Goal: Information Seeking & Learning: Learn about a topic

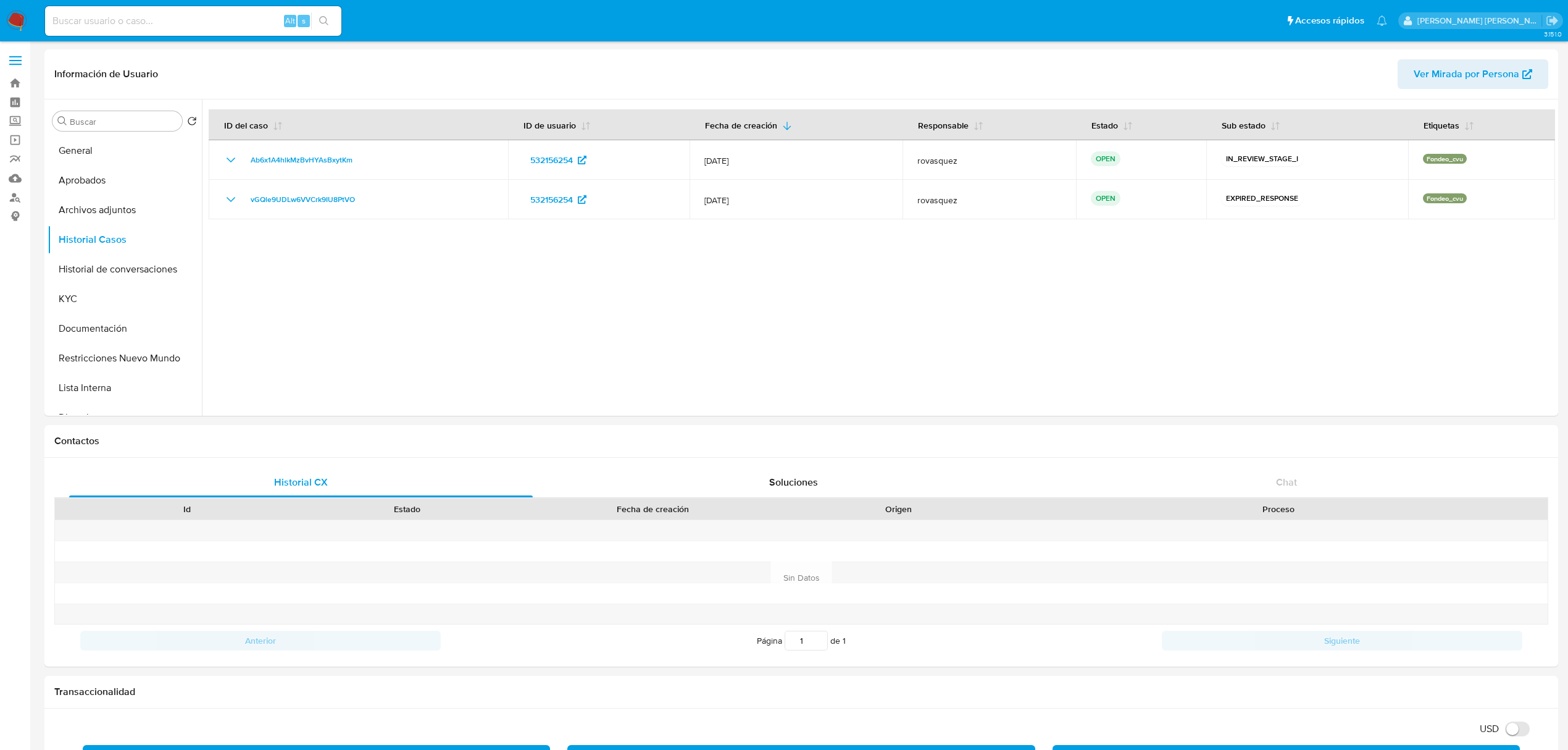
select select "10"
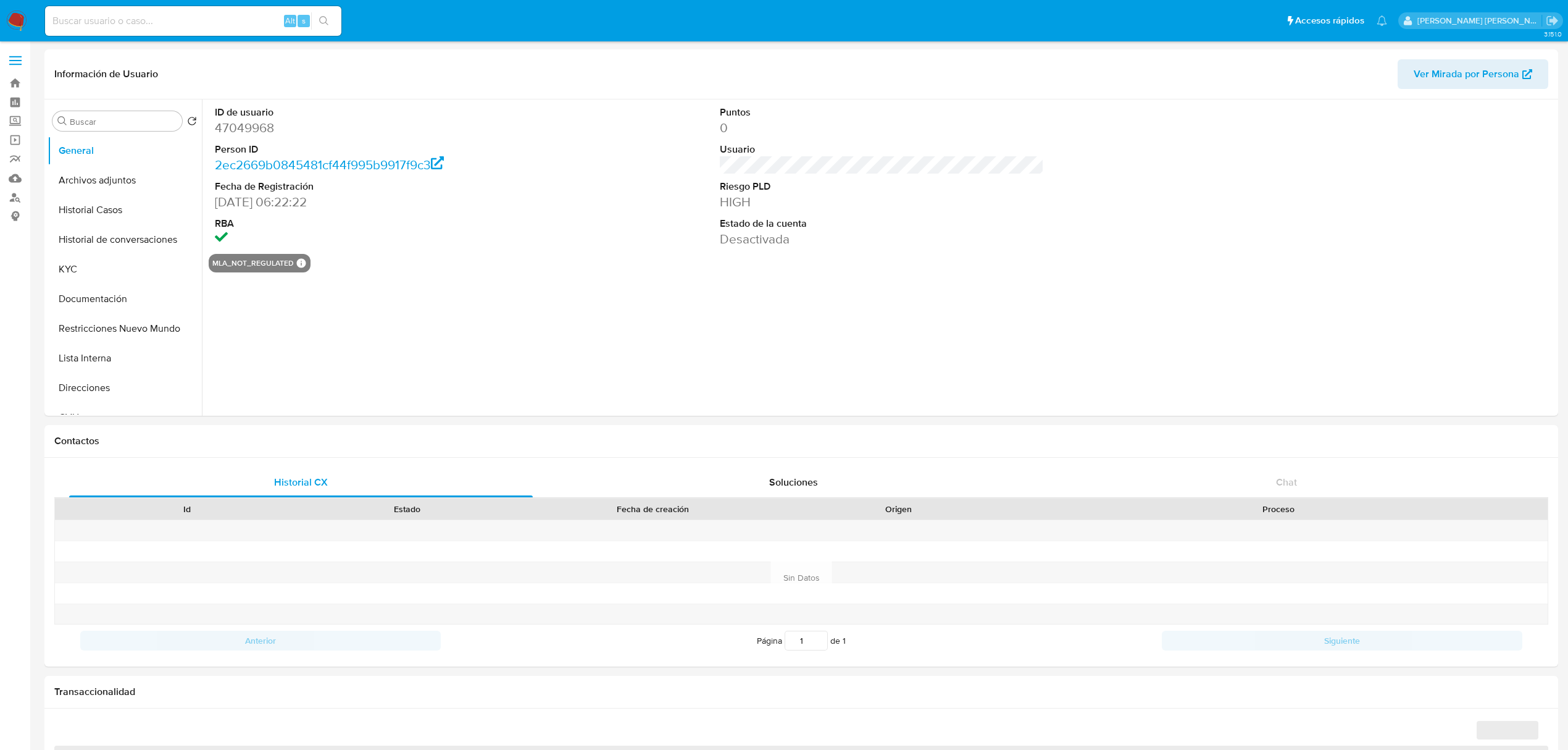
select select "10"
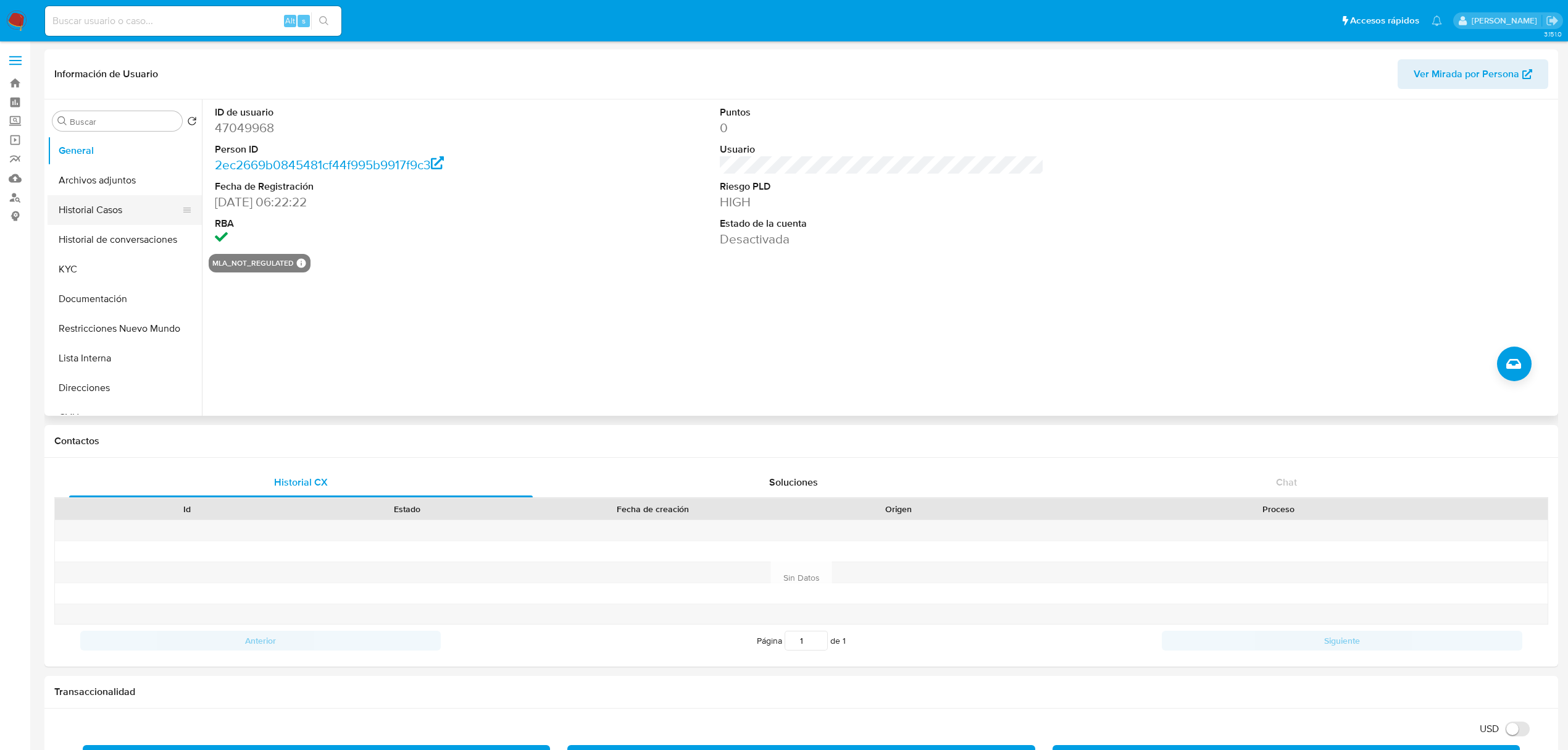
click at [115, 214] on button "Historial Casos" at bounding box center [120, 209] width 144 height 29
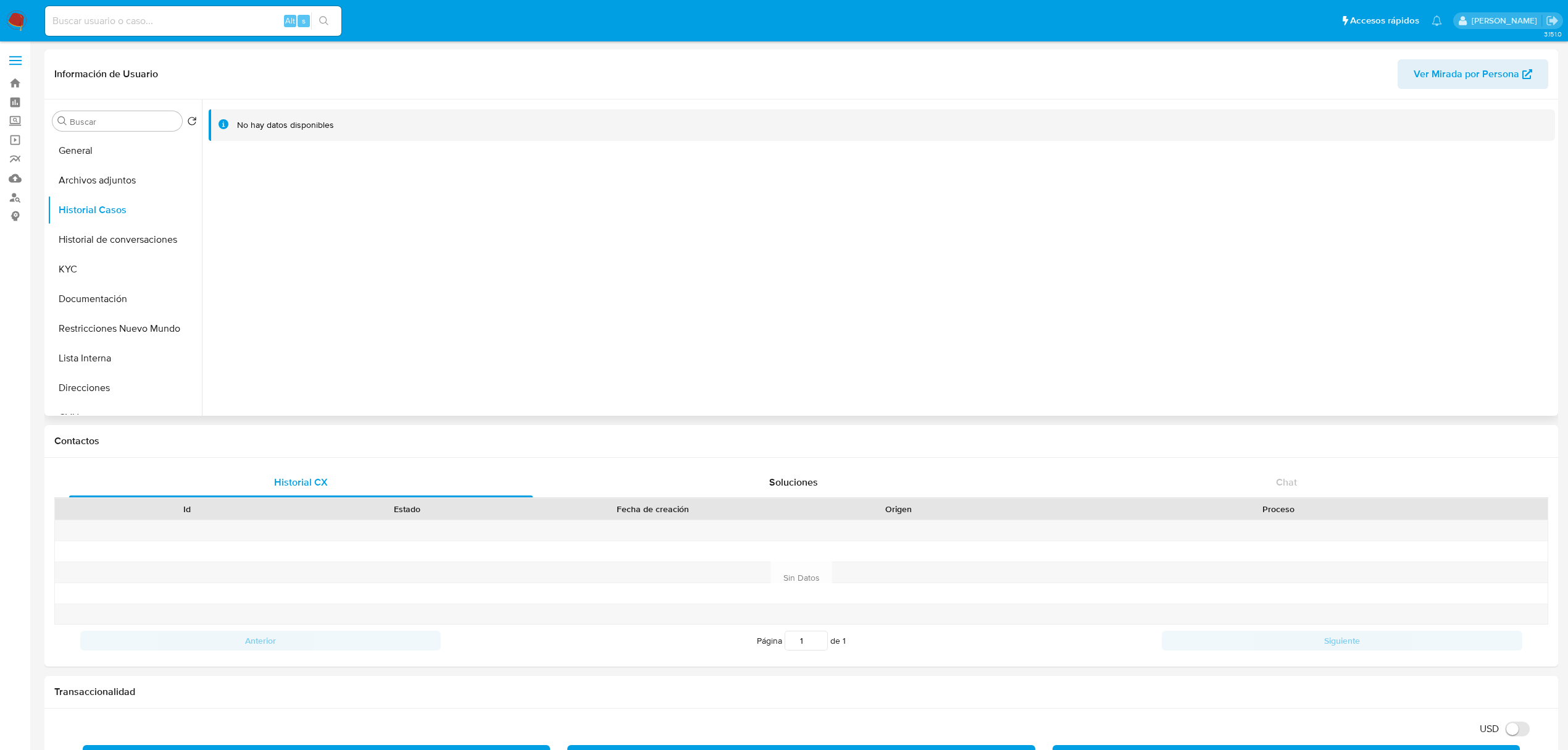
click at [666, 307] on div at bounding box center [879, 257] width 1354 height 316
click at [102, 235] on button "Historial de conversaciones" at bounding box center [120, 239] width 144 height 29
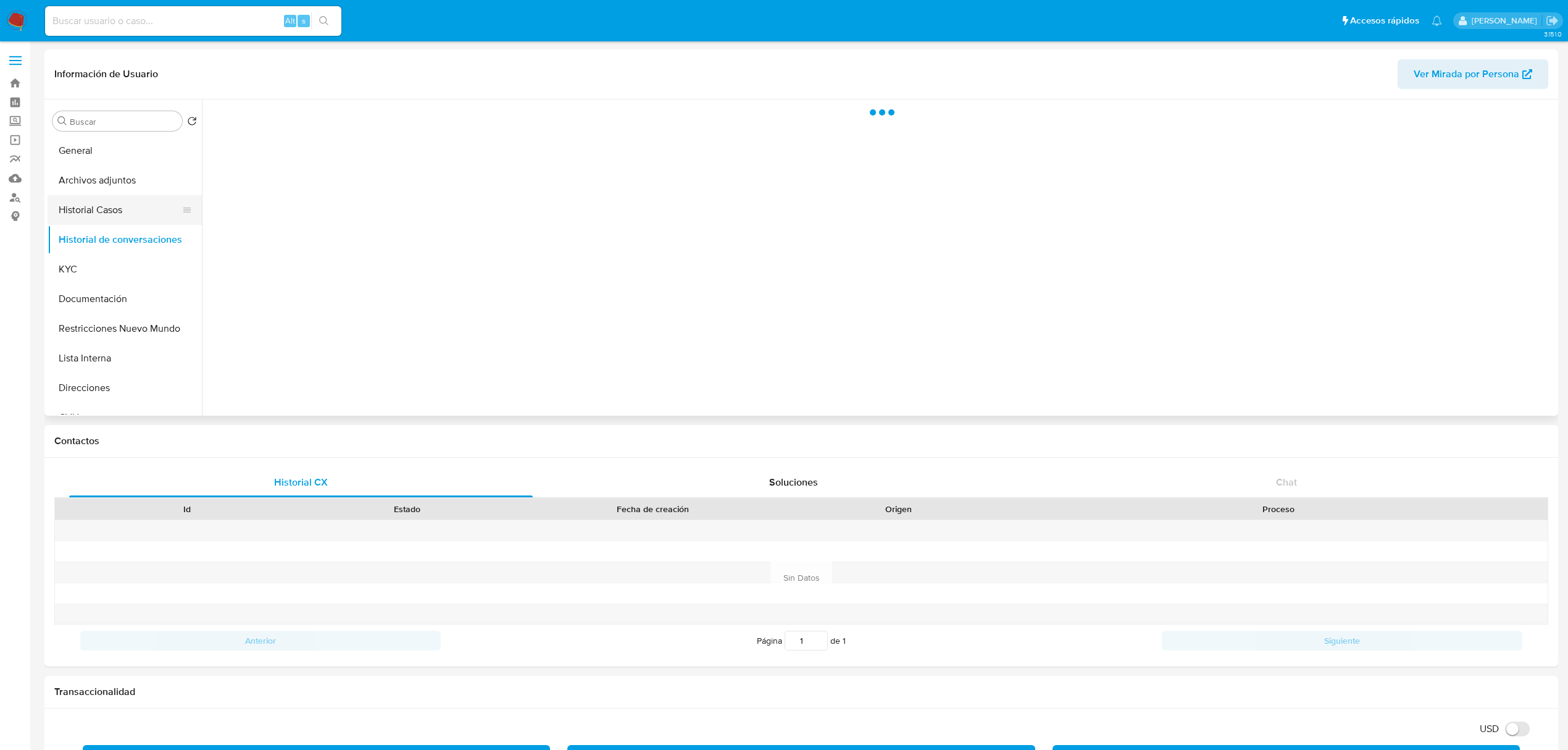
click at [104, 220] on button "Historial Casos" at bounding box center [120, 209] width 144 height 29
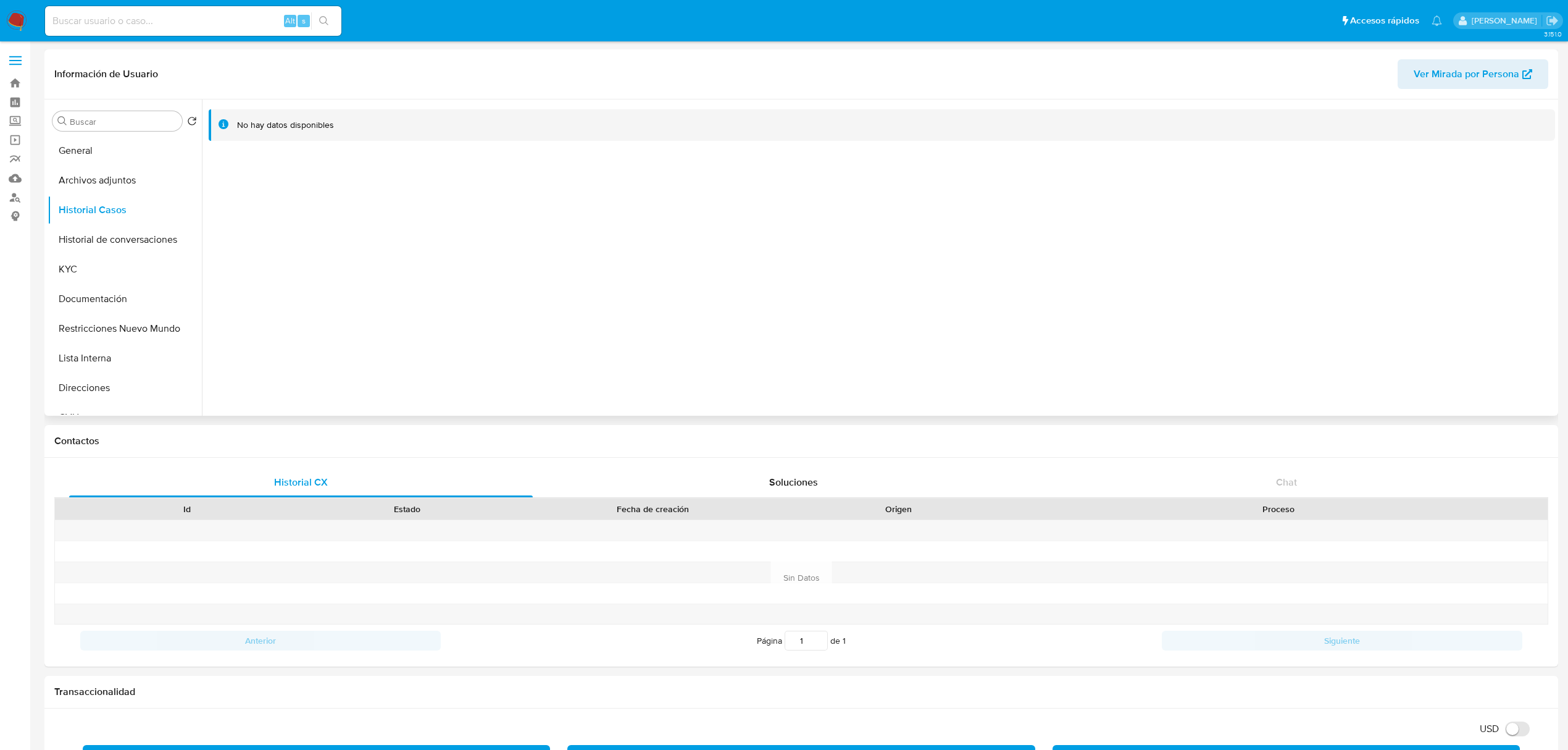
click at [628, 255] on div at bounding box center [879, 257] width 1354 height 316
click at [119, 247] on button "Historial de conversaciones" at bounding box center [120, 239] width 144 height 29
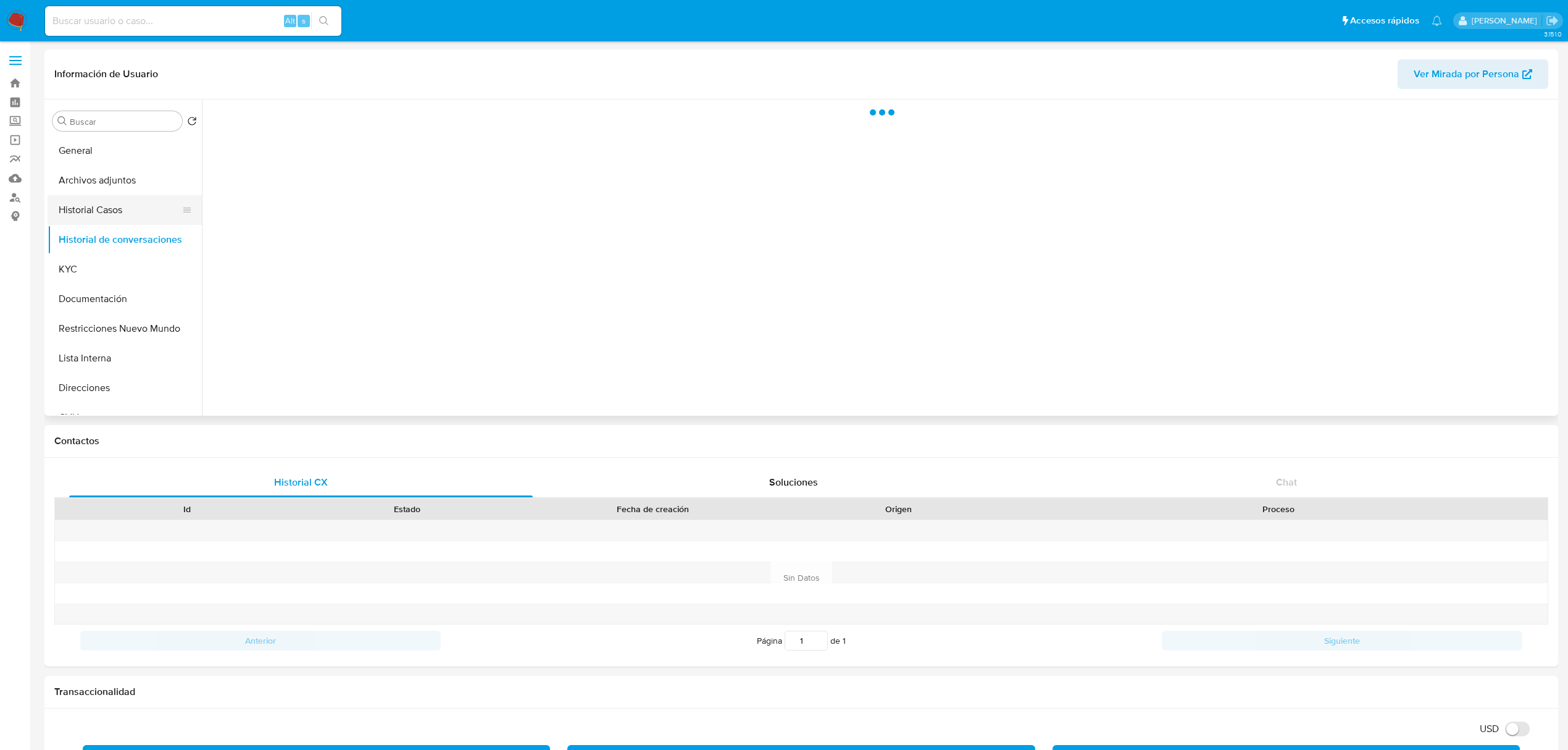
click at [111, 208] on button "Historial Casos" at bounding box center [120, 209] width 144 height 29
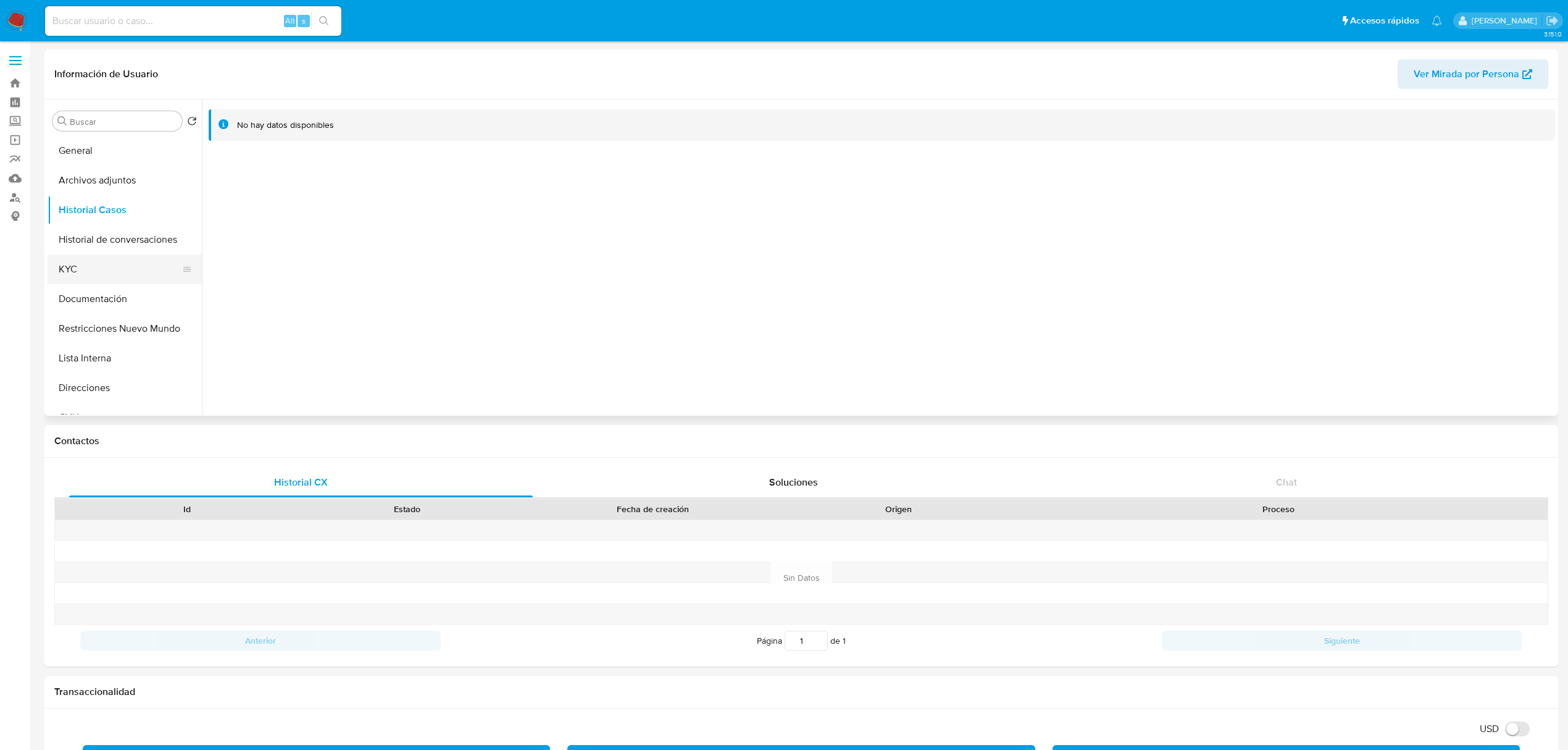
click at [114, 255] on button "KYC" at bounding box center [120, 269] width 144 height 29
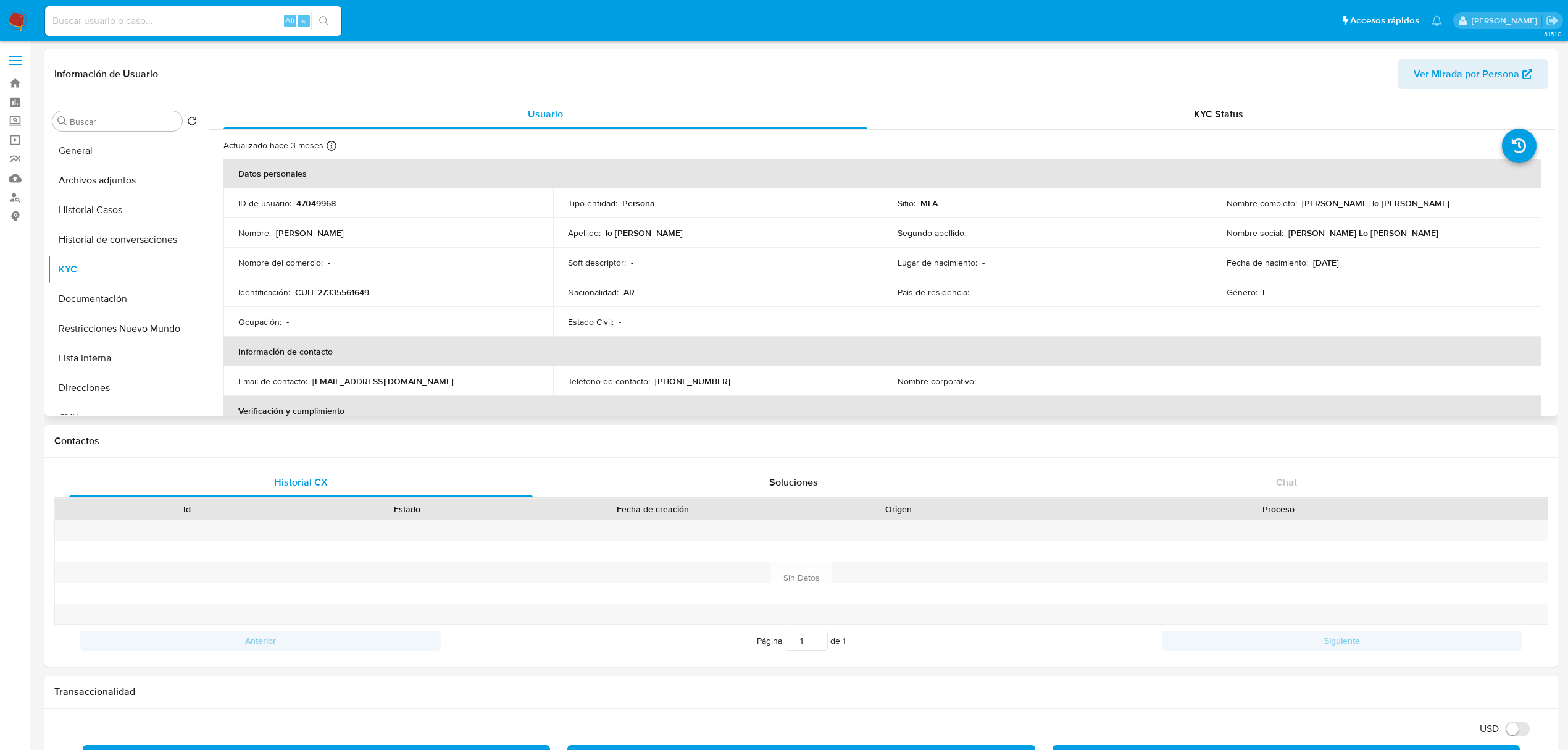
click at [357, 295] on p "CUIT 27335561649" at bounding box center [332, 292] width 74 height 11
copy p "27335561649"
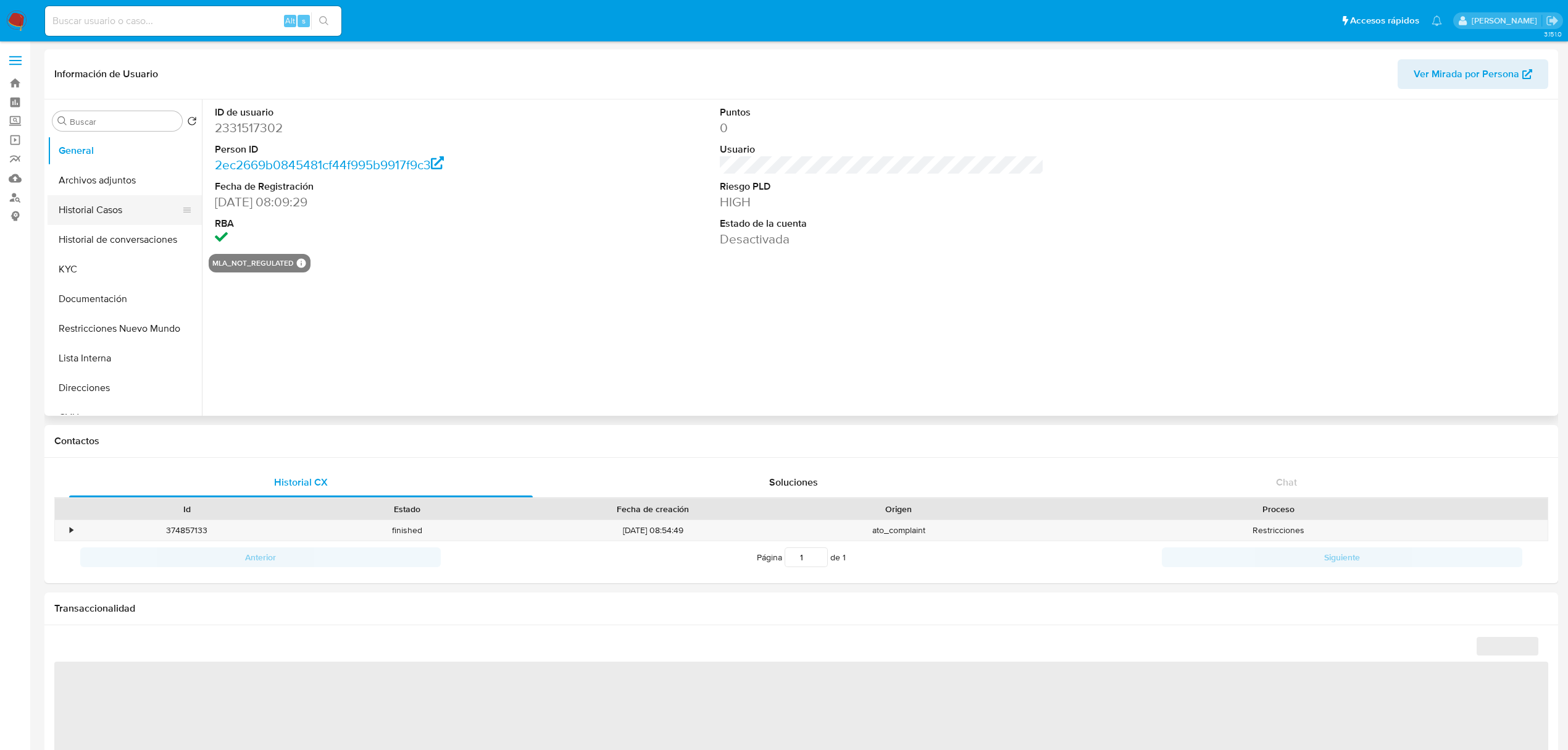
select select "10"
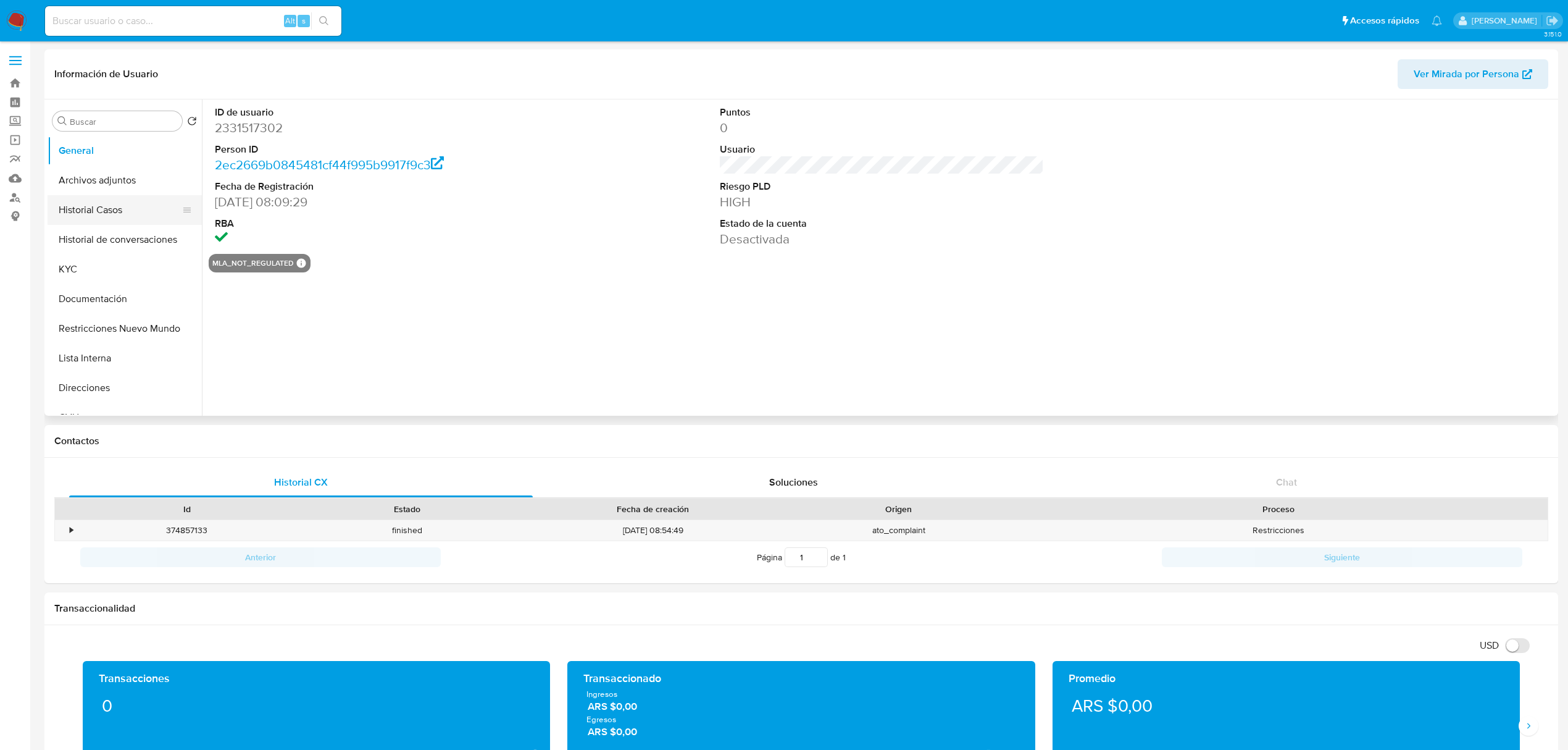
click at [74, 213] on button "Historial Casos" at bounding box center [120, 209] width 144 height 29
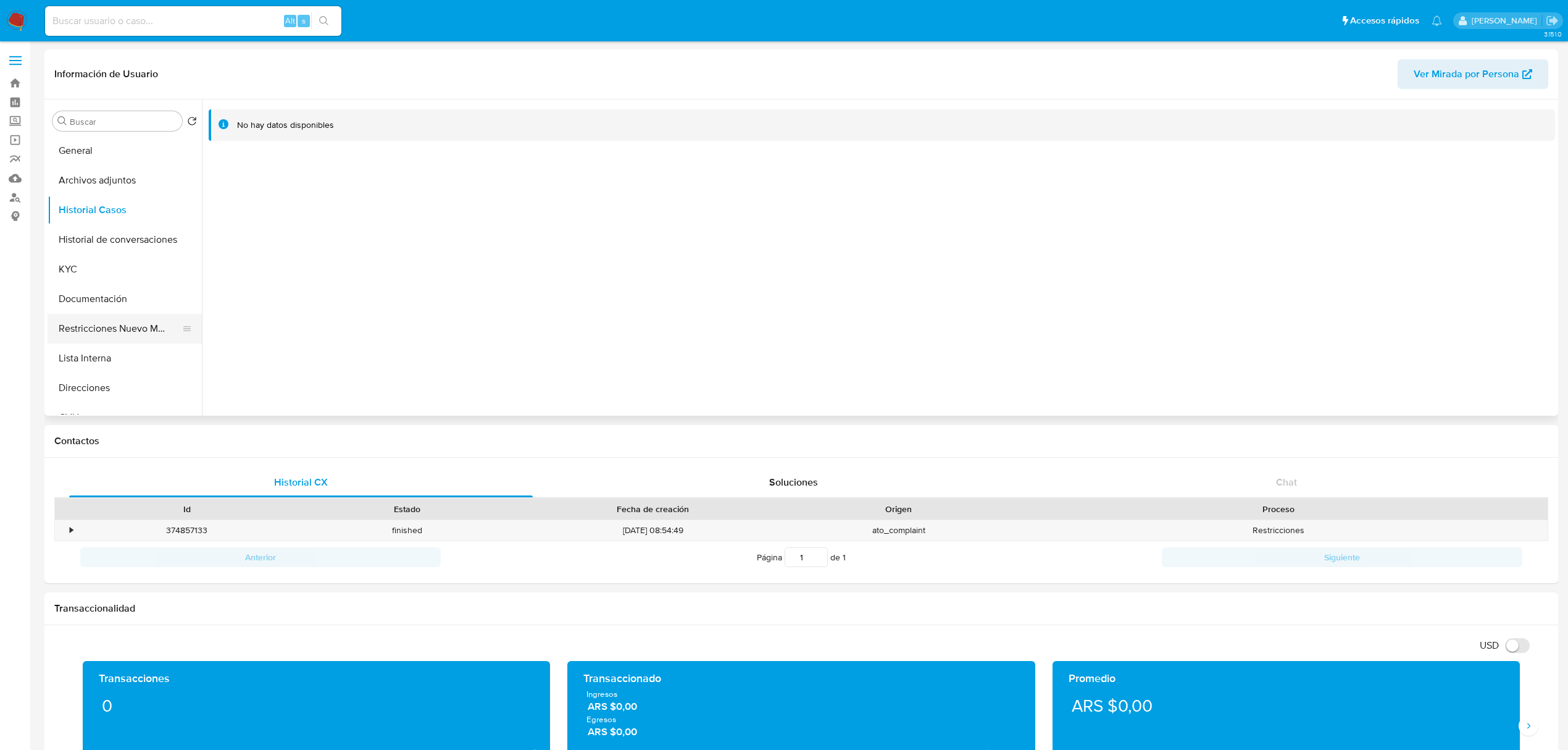
click at [112, 337] on button "Restricciones Nuevo Mundo" at bounding box center [120, 328] width 144 height 29
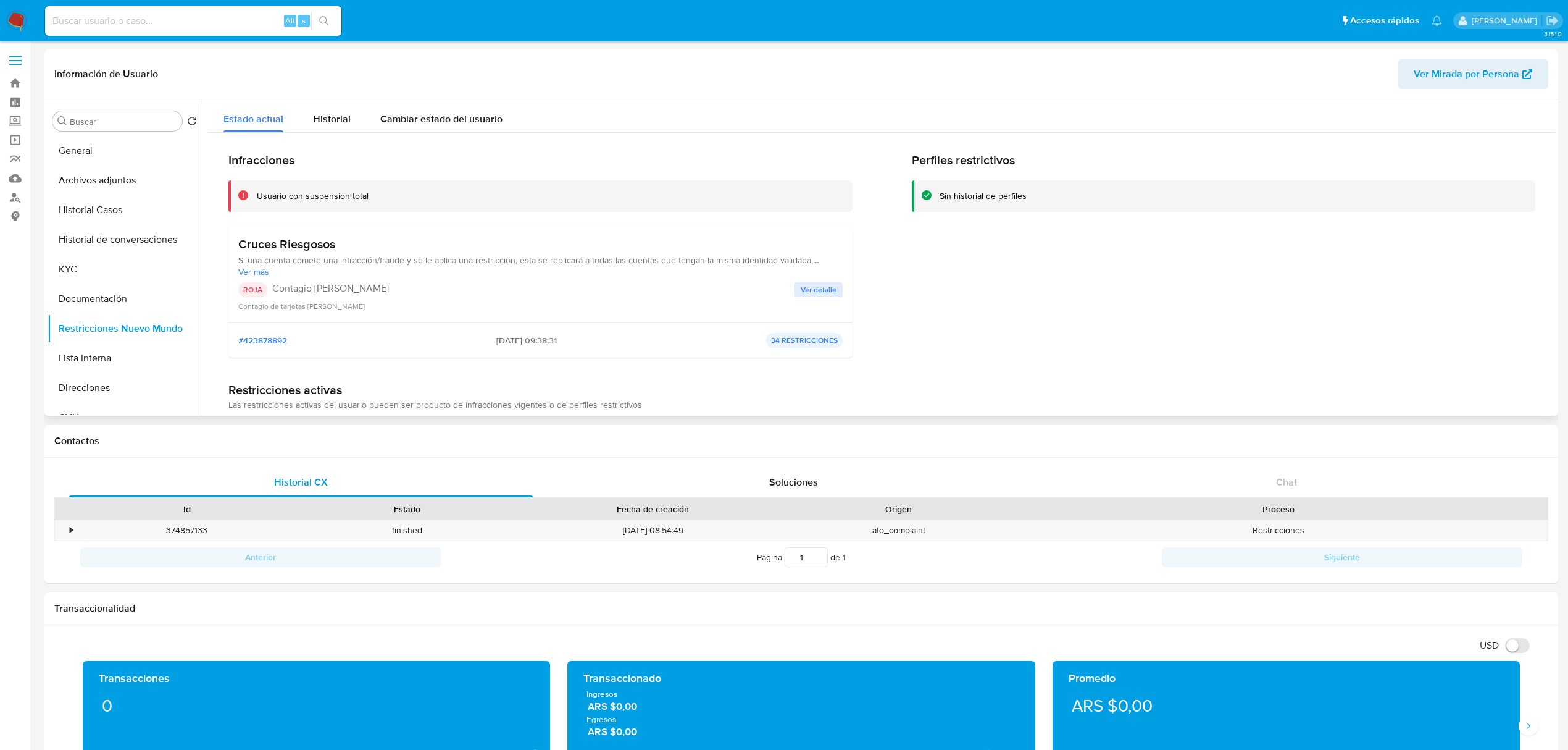
click at [843, 295] on div "Cruces Riesgosos Si una cuenta comete una infracción/fraude y se le aplica una …" at bounding box center [540, 275] width 624 height 96
click at [828, 296] on span "Ver detalle" at bounding box center [818, 289] width 36 height 13
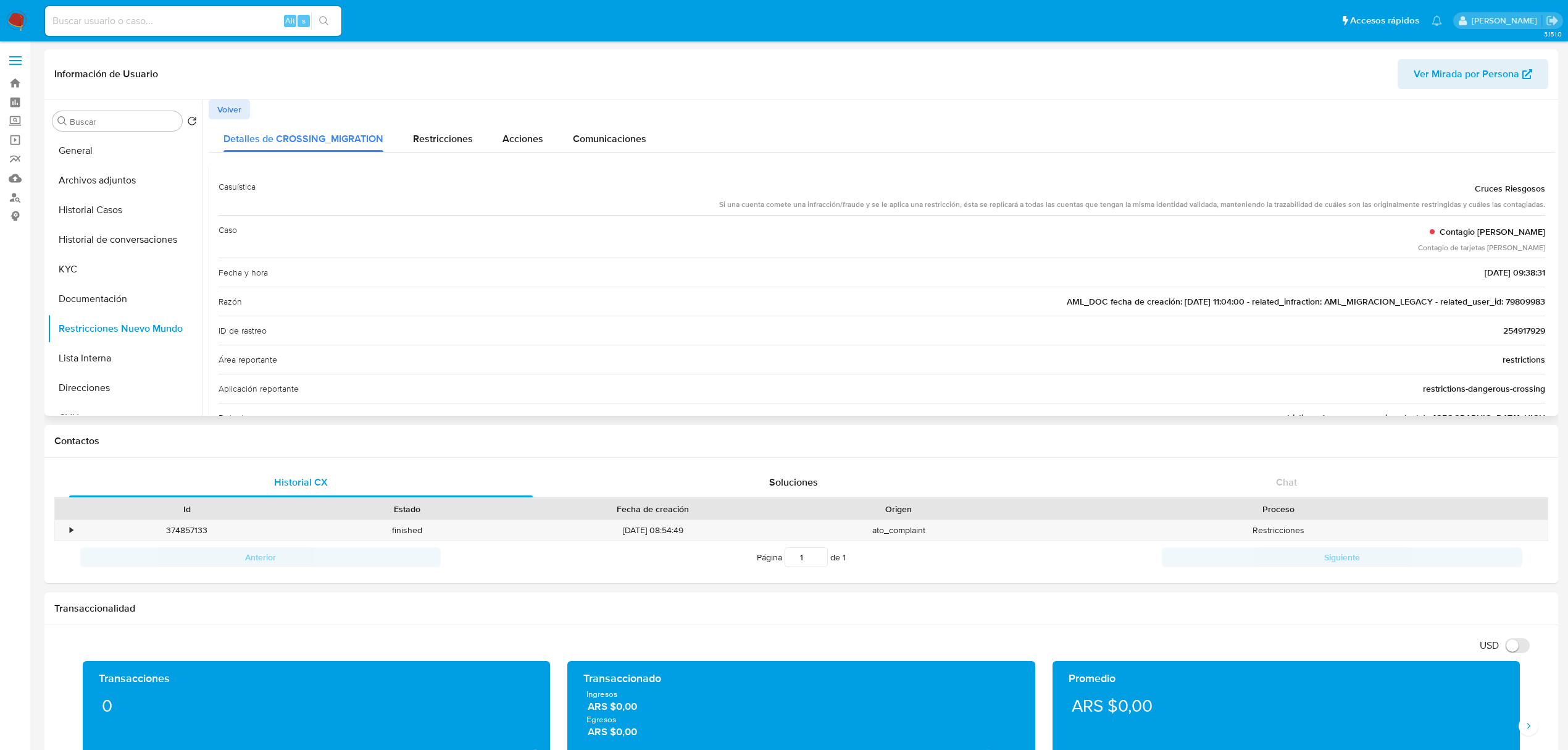
click at [1537, 290] on div "Razón AML_DOC fecha de creación: 07/01/2021 11:04:00 - related_infraction: AML_…" at bounding box center [882, 301] width 1327 height 29
click at [1521, 310] on div "Razón AML_DOC fecha de creación: 07/01/2021 11:04:00 - related_infraction: AML_…" at bounding box center [882, 301] width 1327 height 29
click at [70, 261] on button "KYC" at bounding box center [120, 269] width 144 height 29
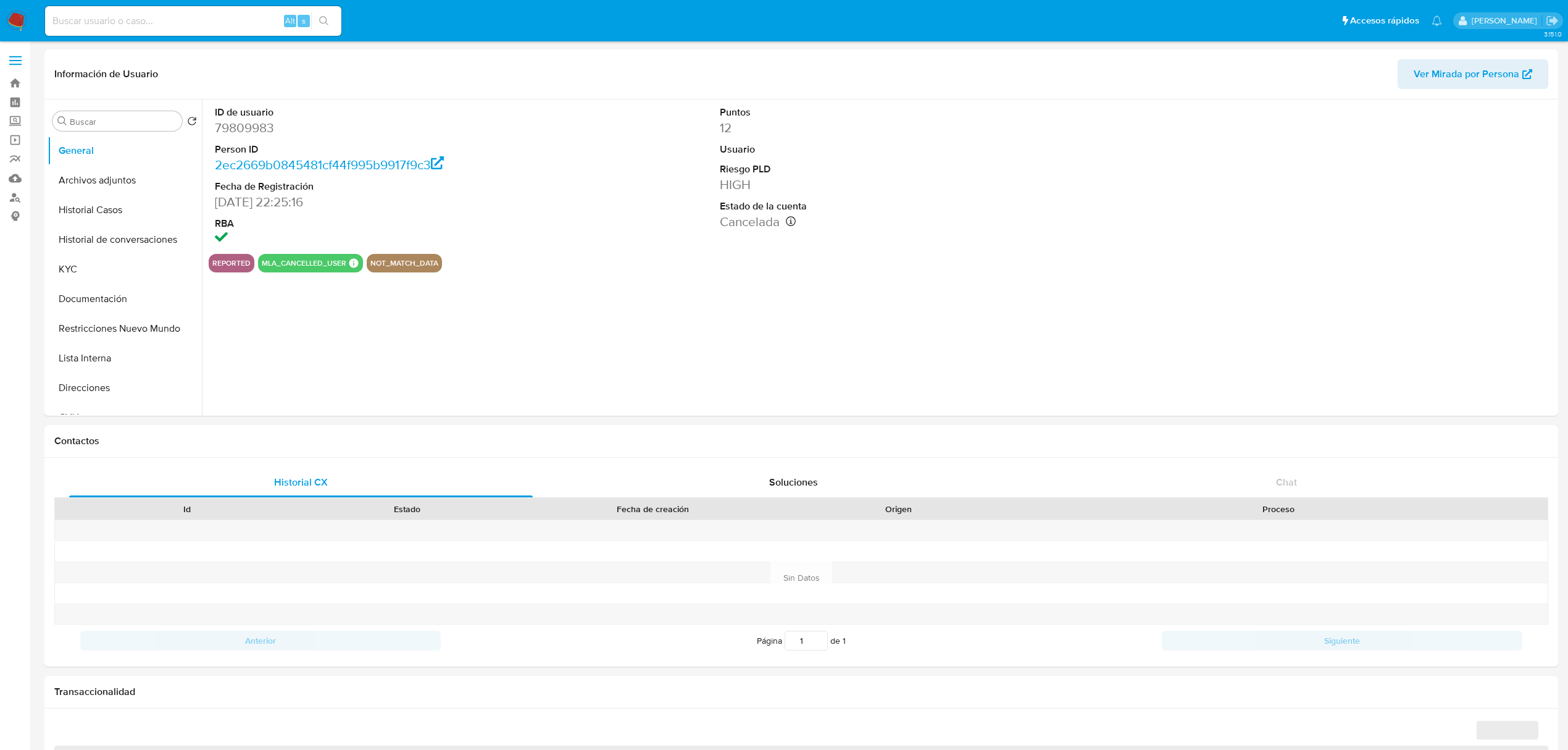
select select "10"
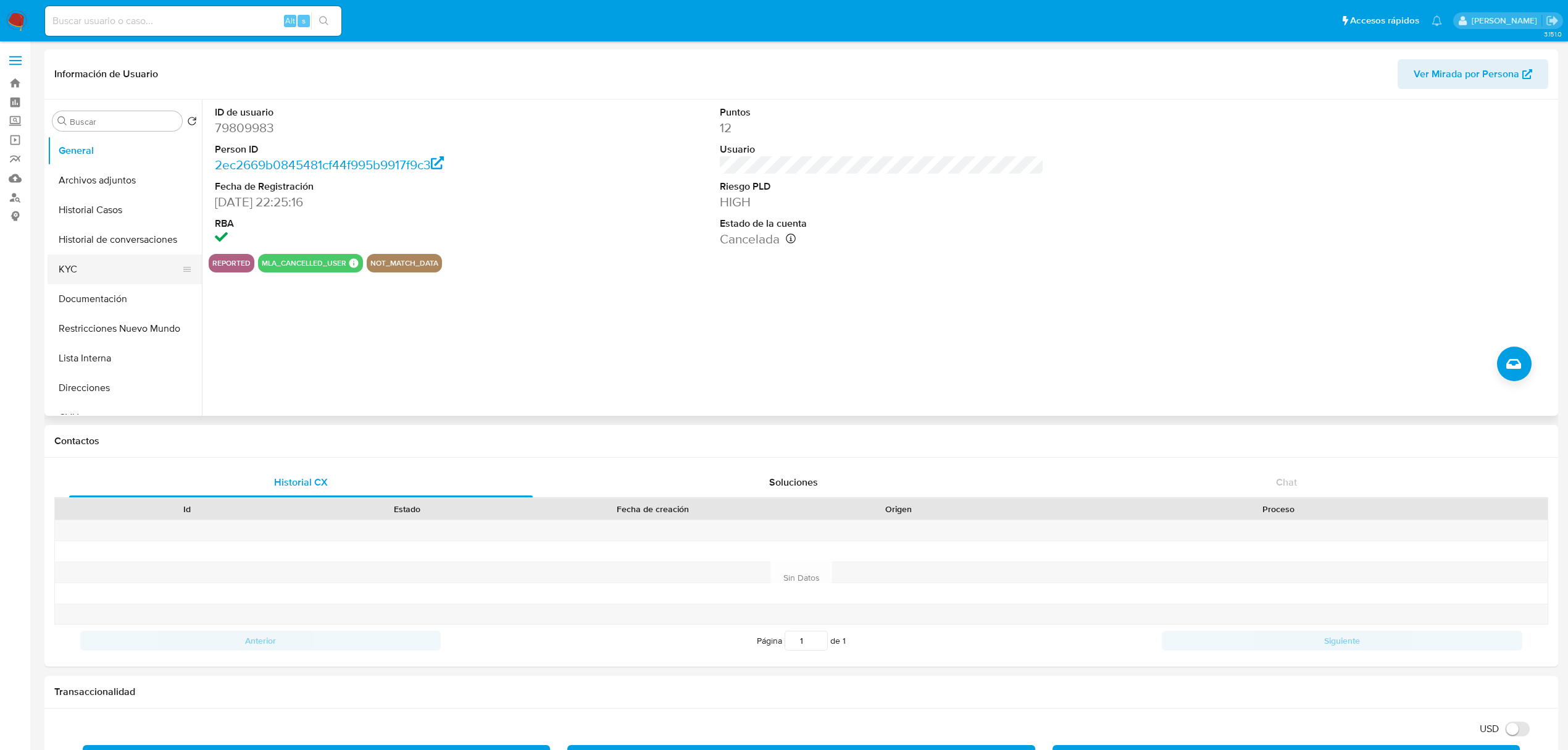
click at [94, 266] on button "KYC" at bounding box center [120, 269] width 144 height 29
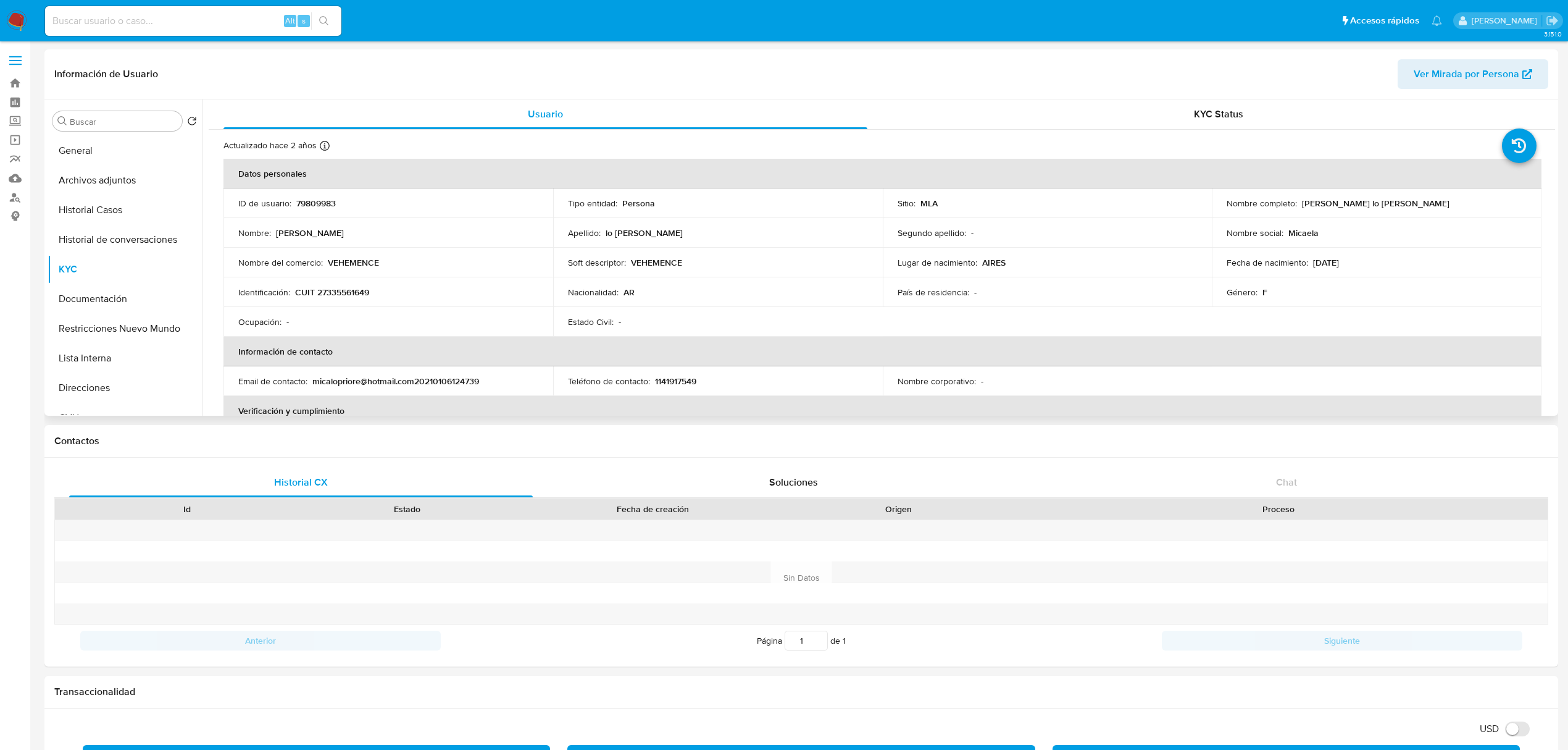
click at [344, 287] on p "CUIT 27335561649" at bounding box center [332, 292] width 74 height 11
click at [344, 287] on p "CUIT 27335561649" at bounding box center [332, 292] width 74 height 11
copy p "27335561649"
click at [100, 224] on button "Historial Casos" at bounding box center [120, 209] width 144 height 29
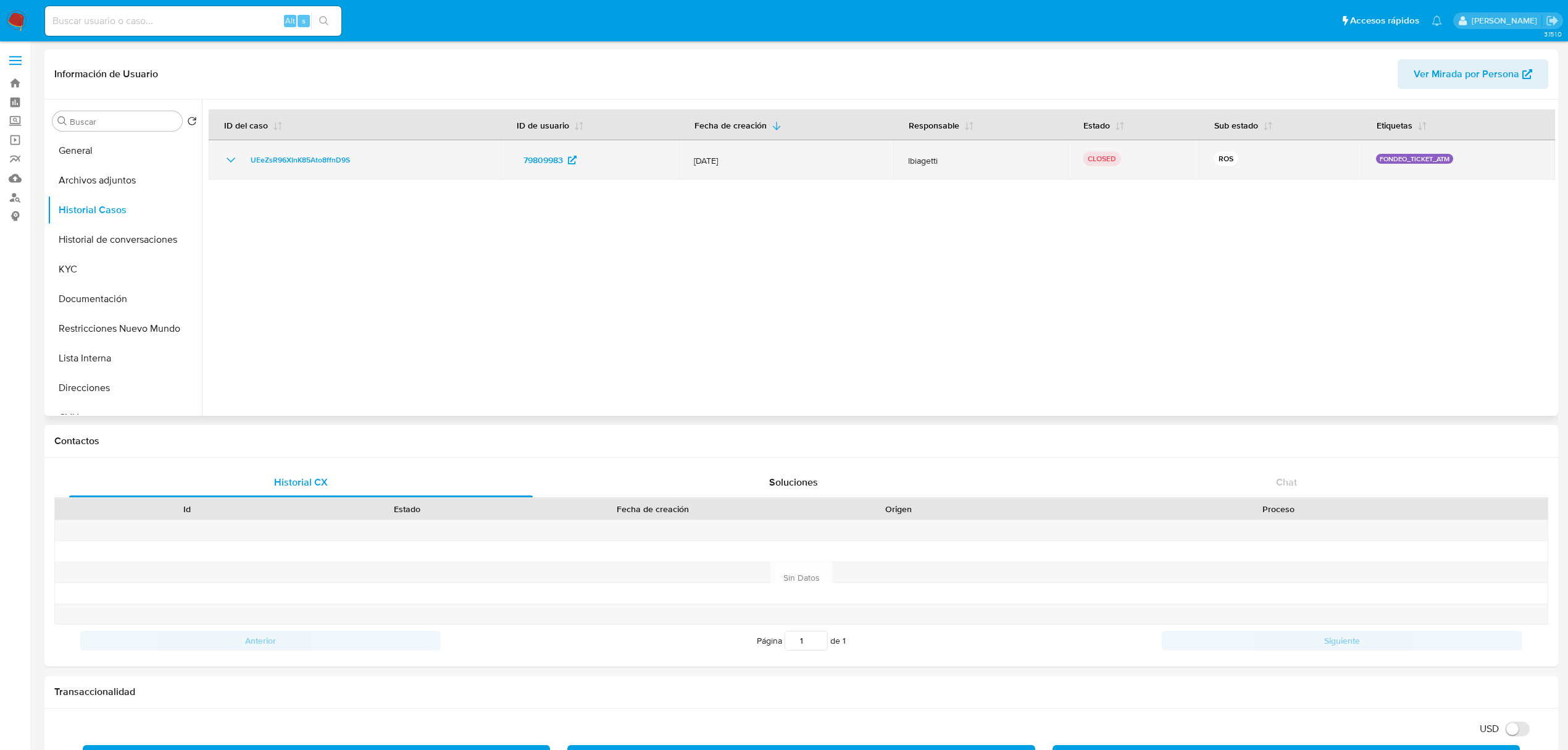
click at [233, 163] on icon "Mostrar/Ocultar" at bounding box center [231, 160] width 15 height 15
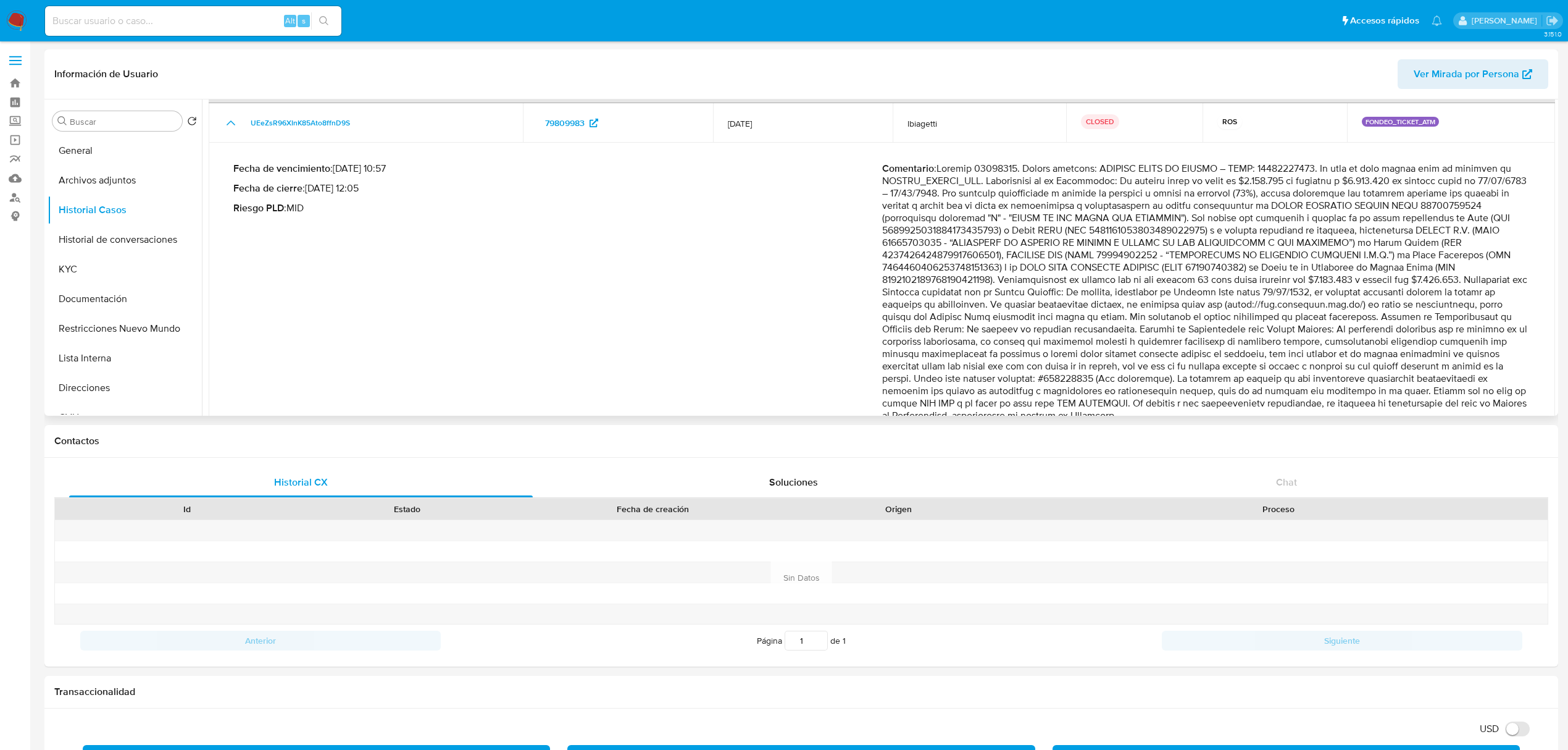
scroll to position [8, 0]
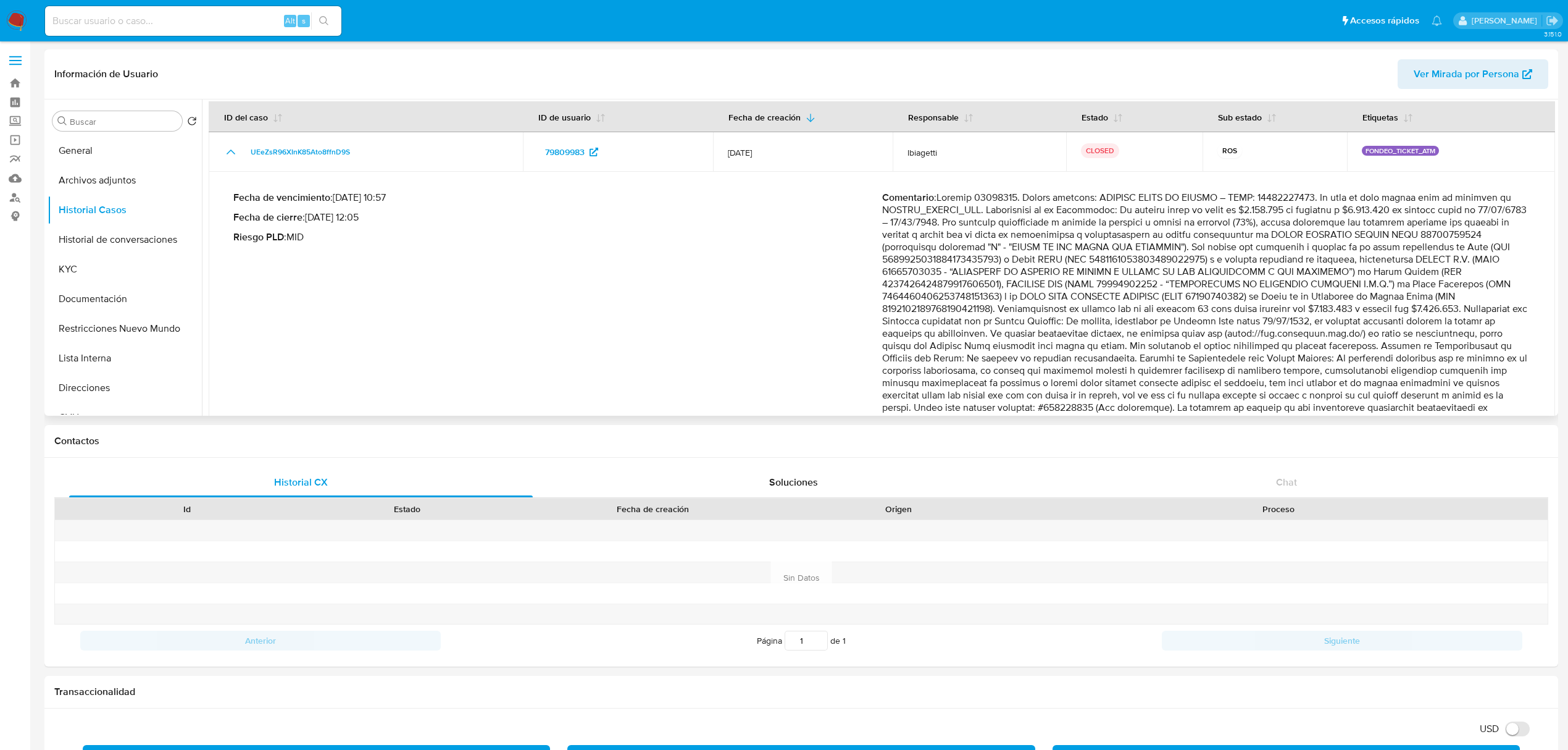
drag, startPoint x: 1085, startPoint y: 206, endPoint x: 1512, endPoint y: 211, distance: 427.0
click at [1512, 211] on p "Comentario :" at bounding box center [1206, 322] width 649 height 260
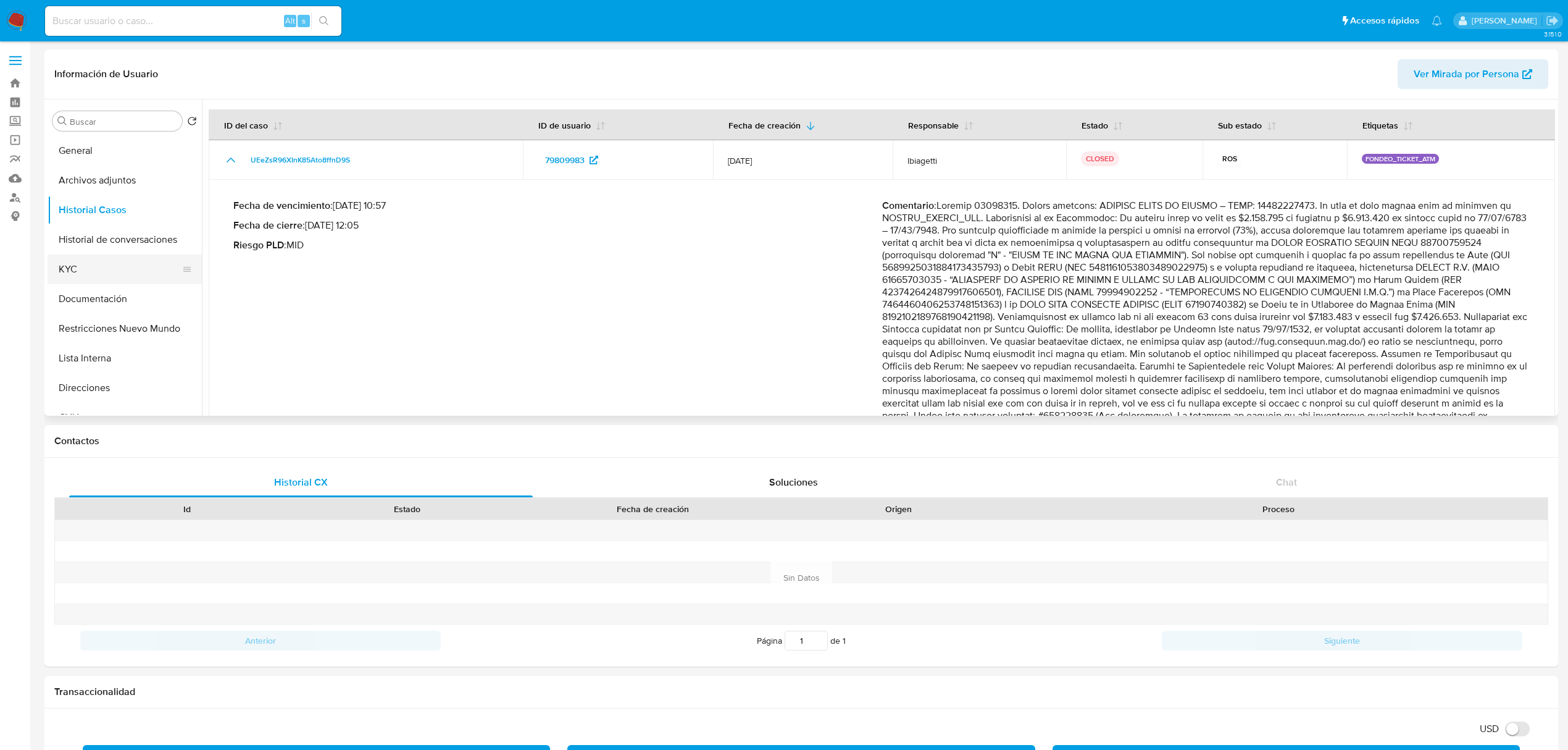
click at [87, 266] on button "KYC" at bounding box center [120, 269] width 144 height 29
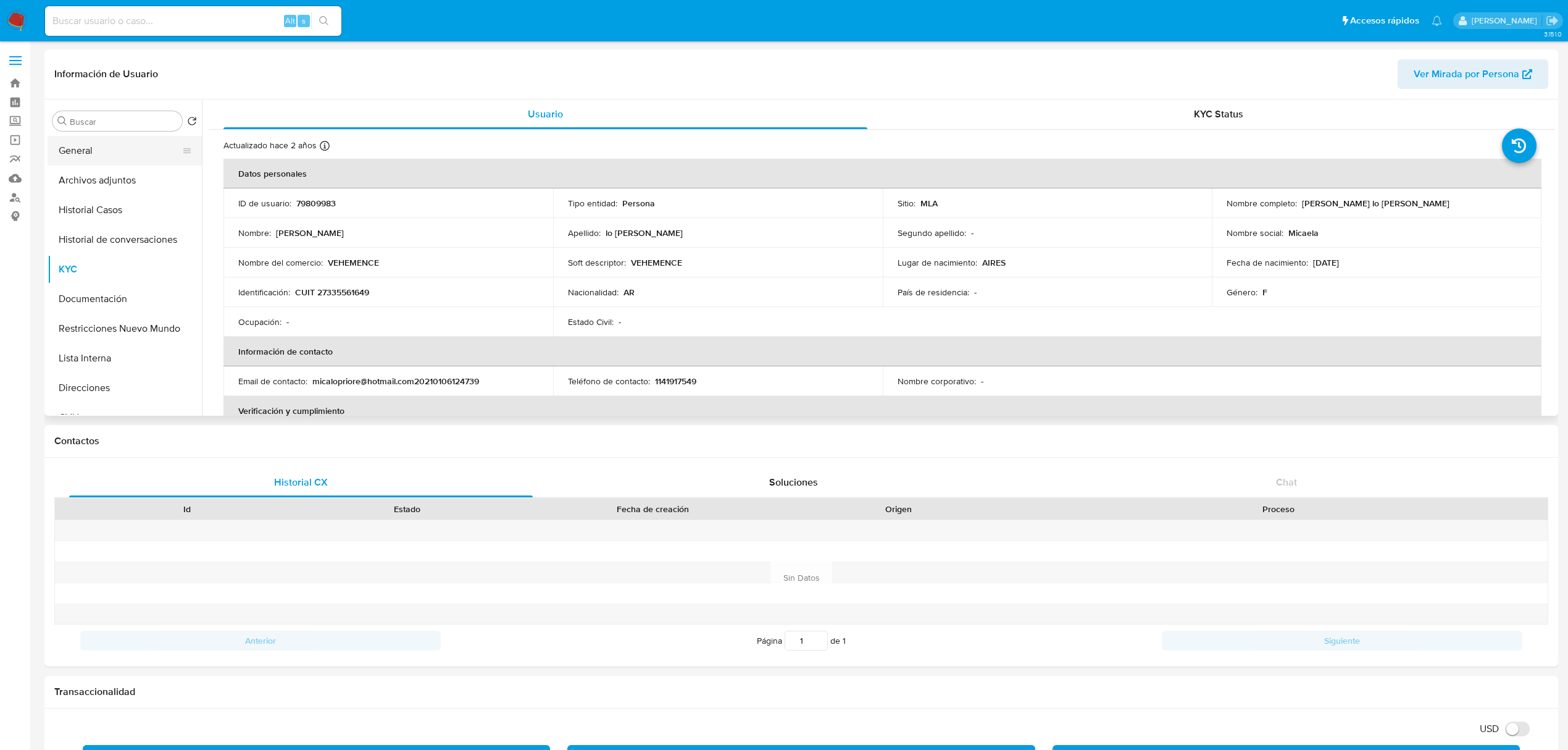
click at [119, 152] on button "General" at bounding box center [120, 150] width 144 height 29
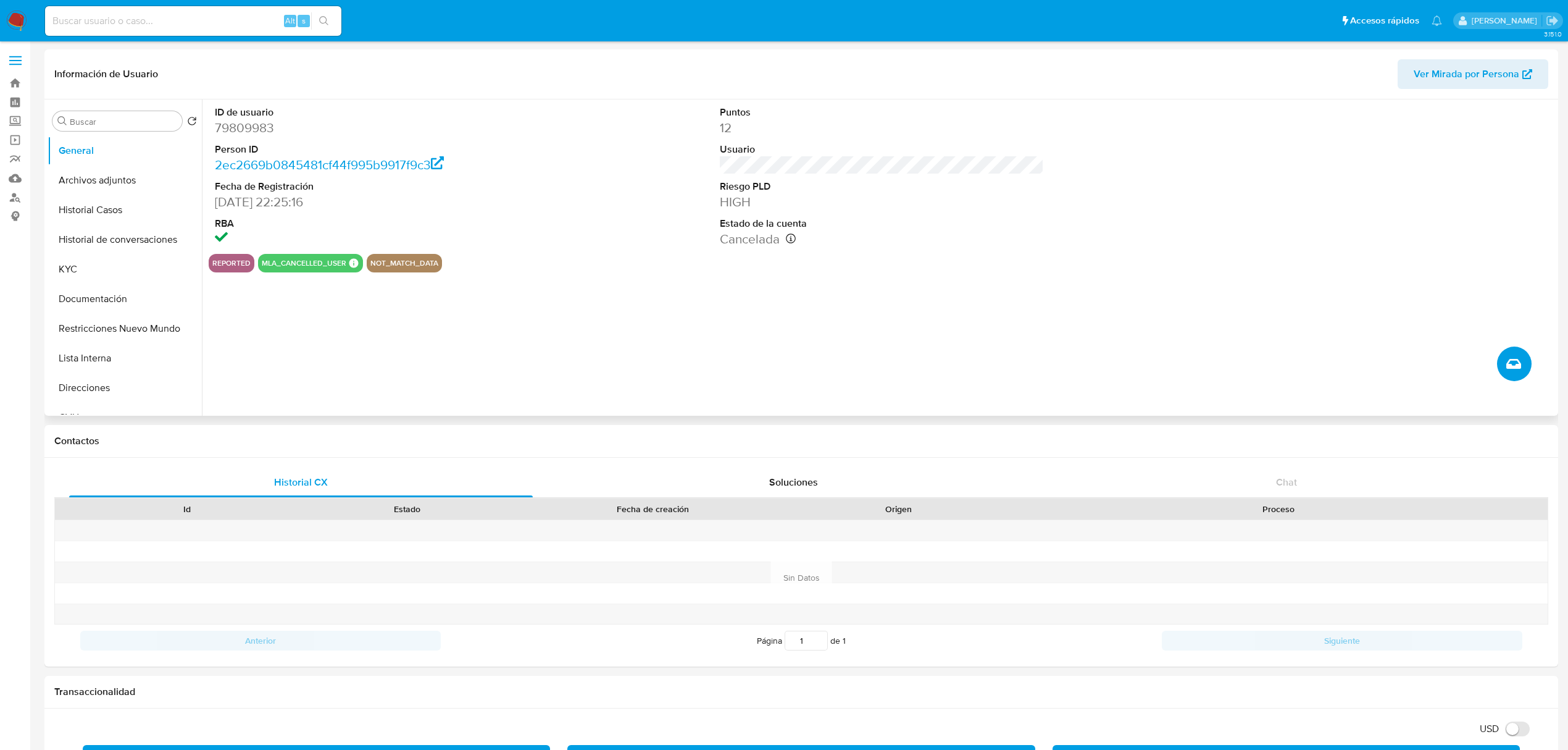
click at [1529, 359] on button "Crear caso manual" at bounding box center [1514, 364] width 34 height 34
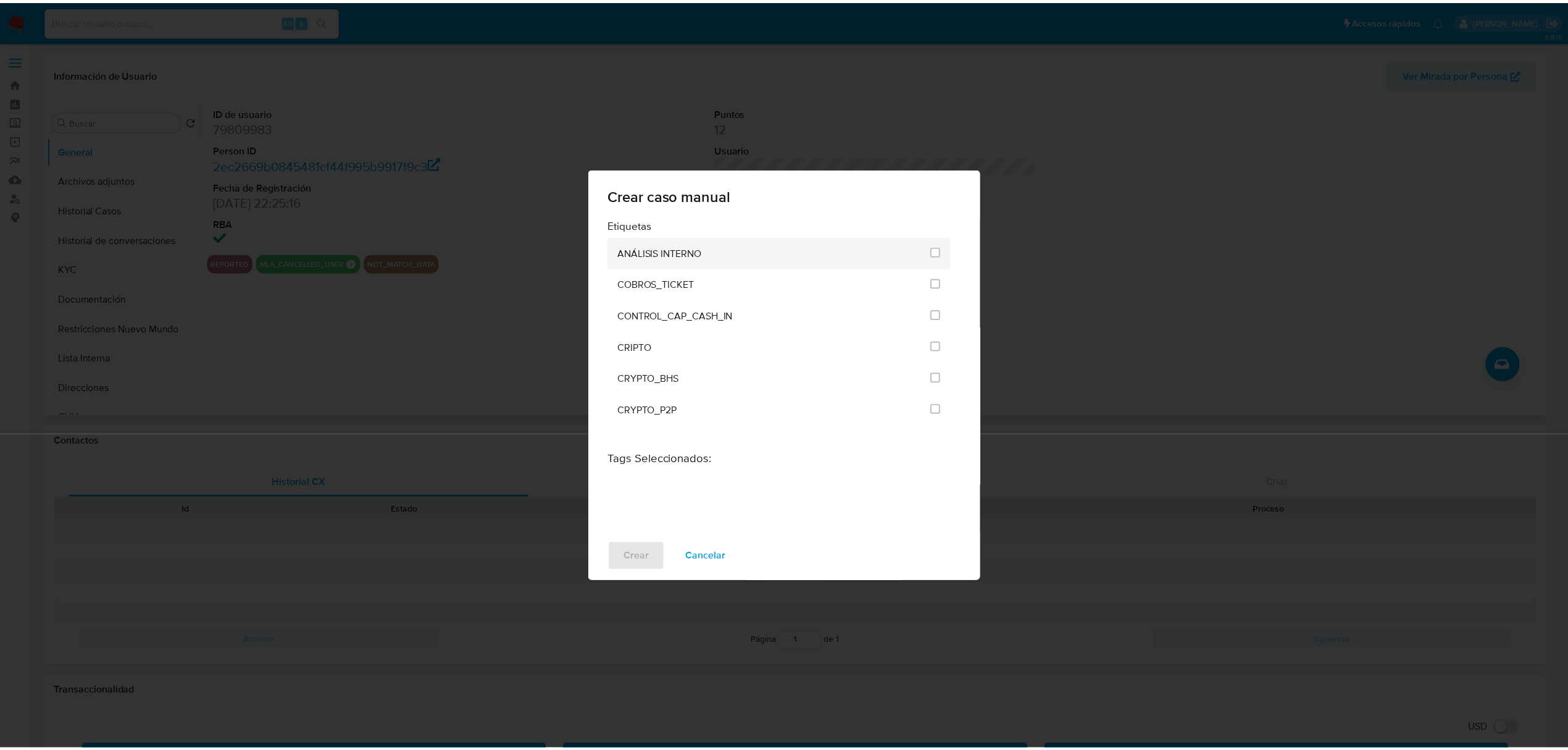
scroll to position [2418, 0]
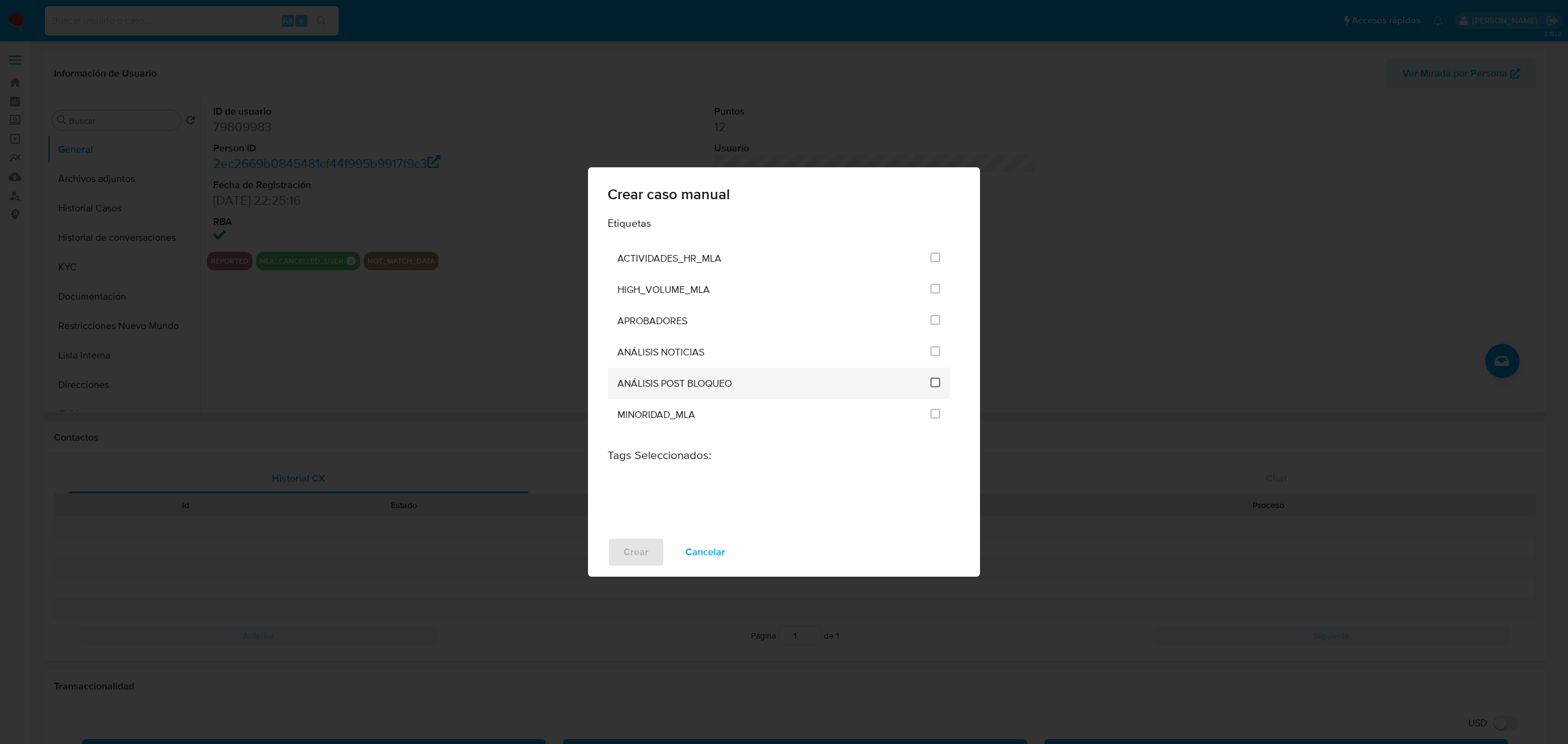
click at [931, 377] on input "3249" at bounding box center [936, 382] width 10 height 10
checkbox input "true"
click at [640, 543] on span "Crear" at bounding box center [636, 552] width 25 height 27
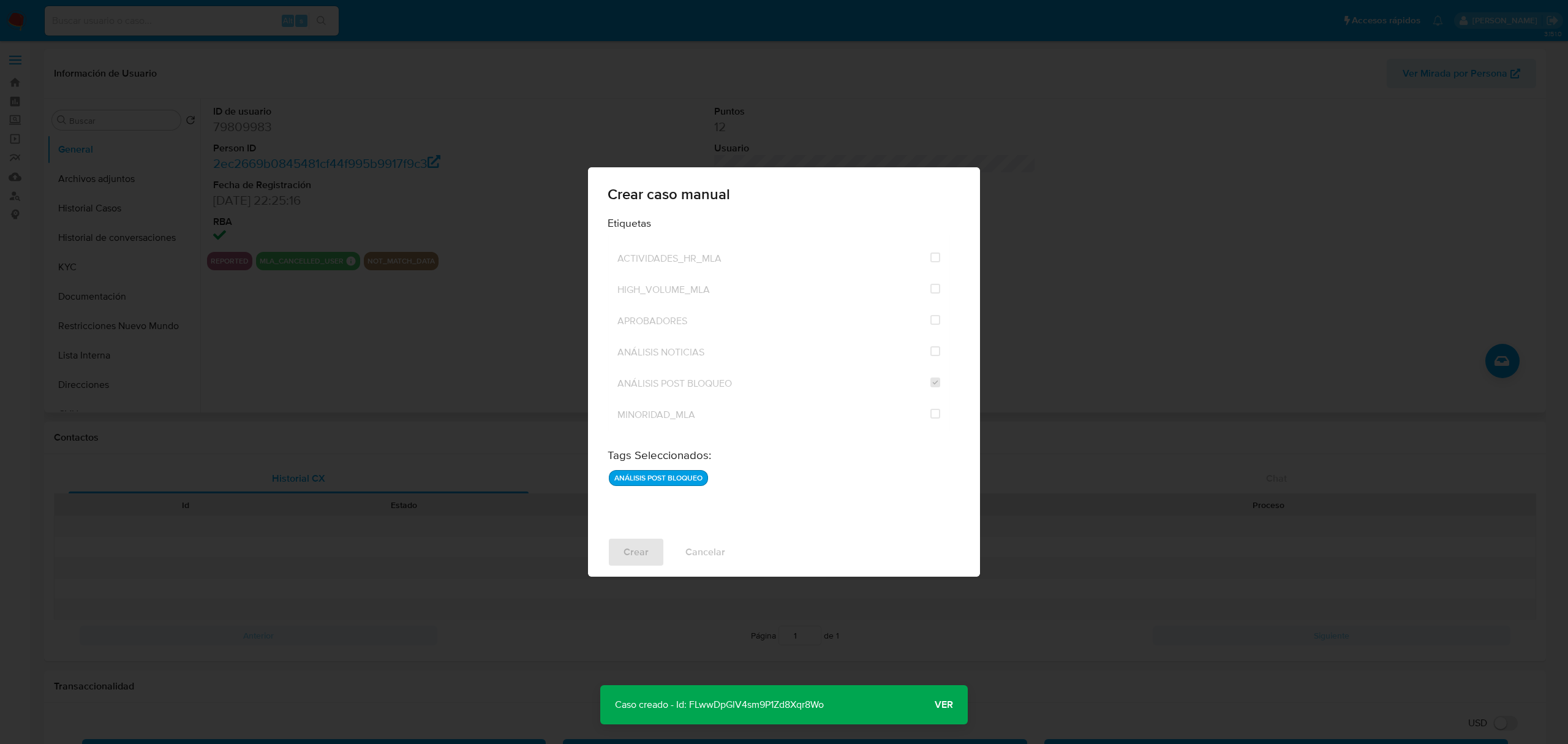
click at [763, 699] on p "Caso creado - Id: FLwwDpGlV4sm9P1Zd8Xqr8Wo" at bounding box center [719, 704] width 238 height 39
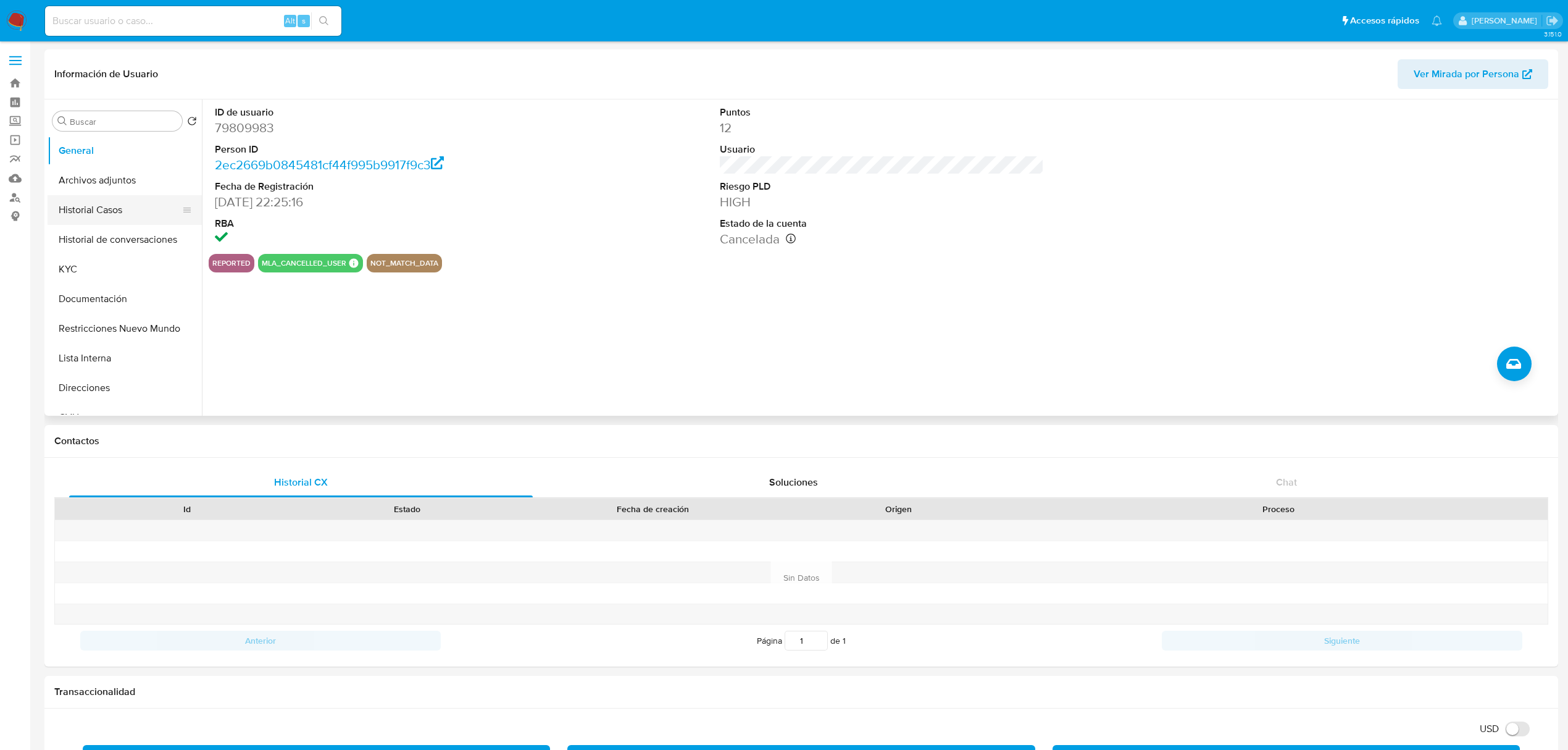
click at [110, 218] on button "Historial Casos" at bounding box center [120, 209] width 144 height 29
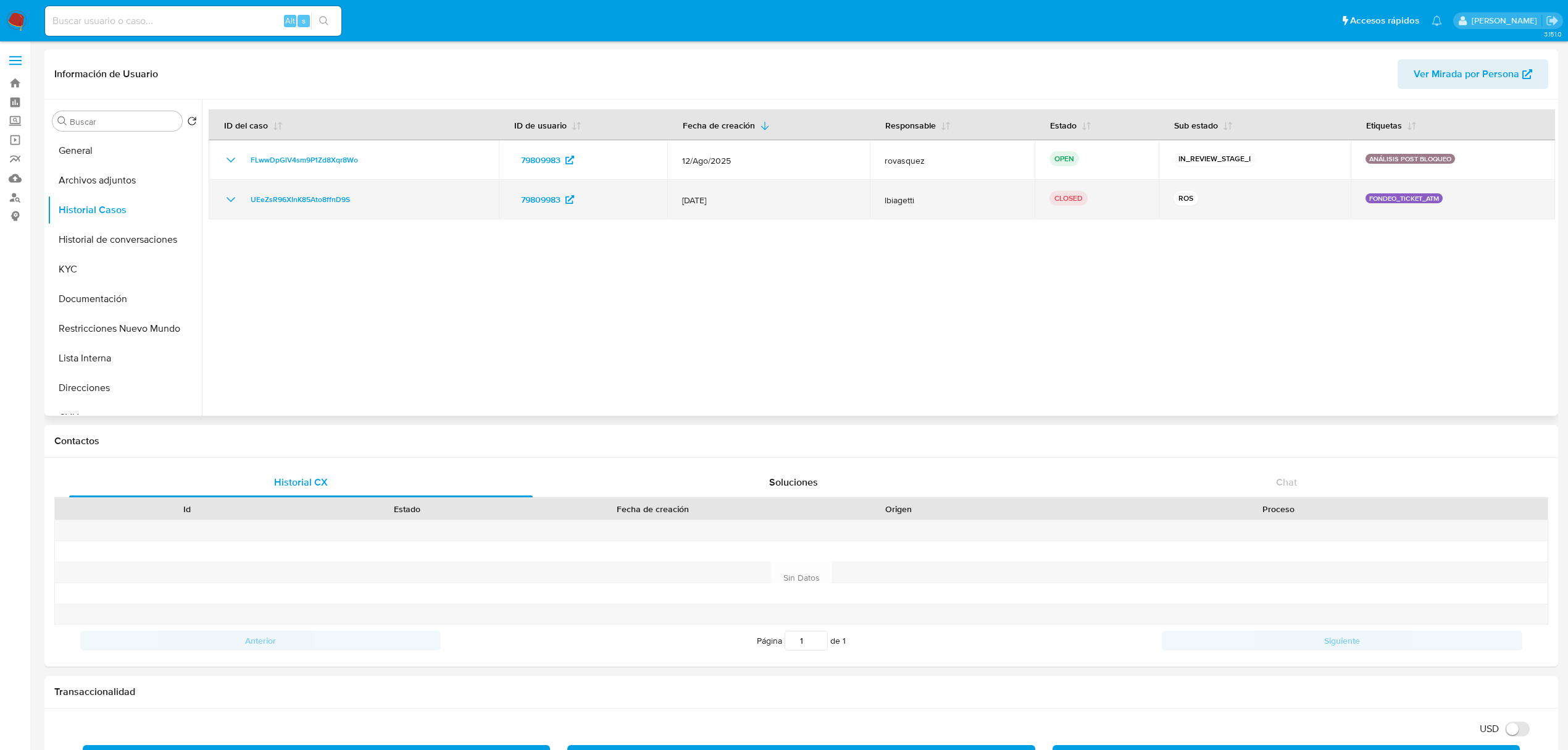
drag, startPoint x: 888, startPoint y: 201, endPoint x: 952, endPoint y: 206, distance: 64.2
click at [952, 206] on td "lbiagetti" at bounding box center [953, 199] width 166 height 39
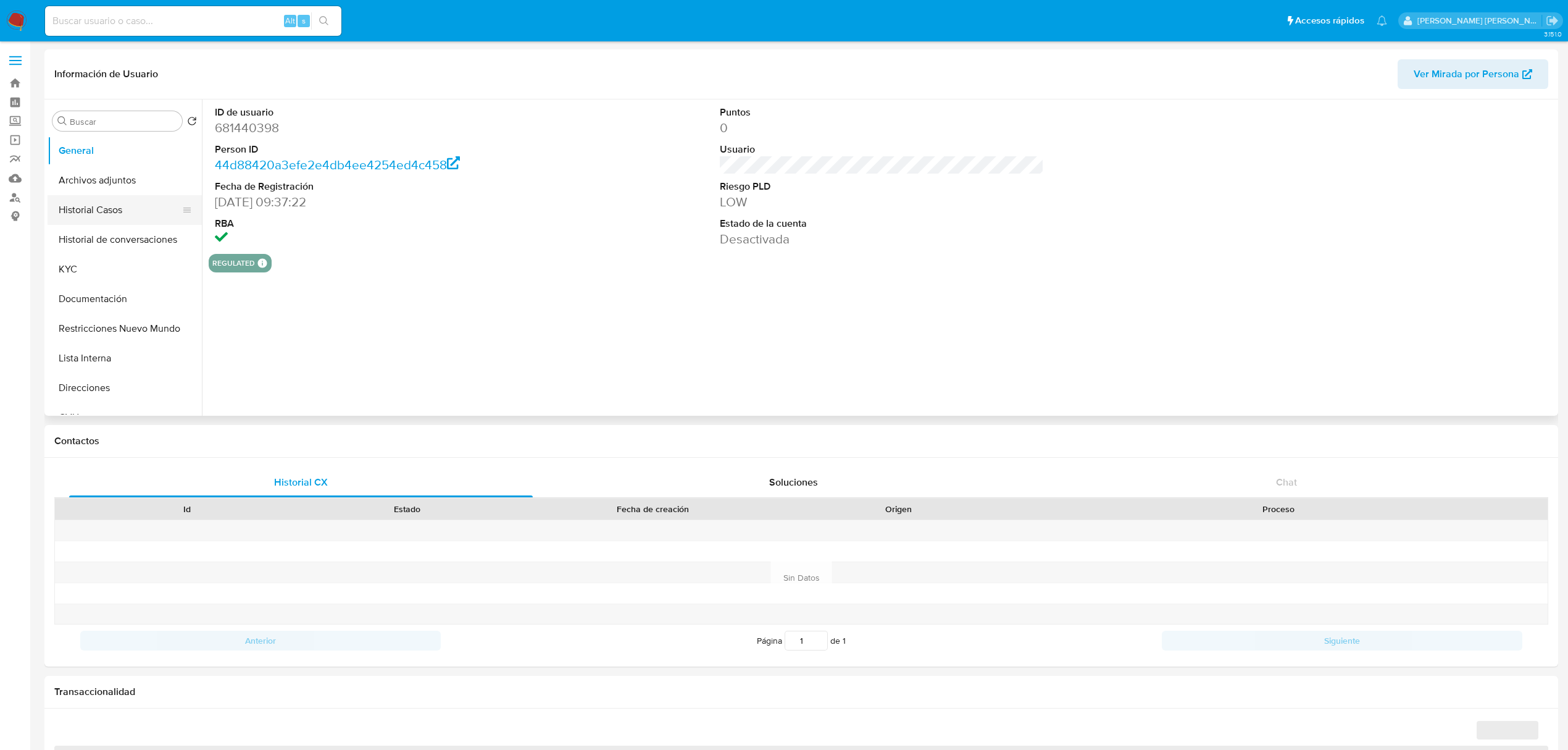
select select "10"
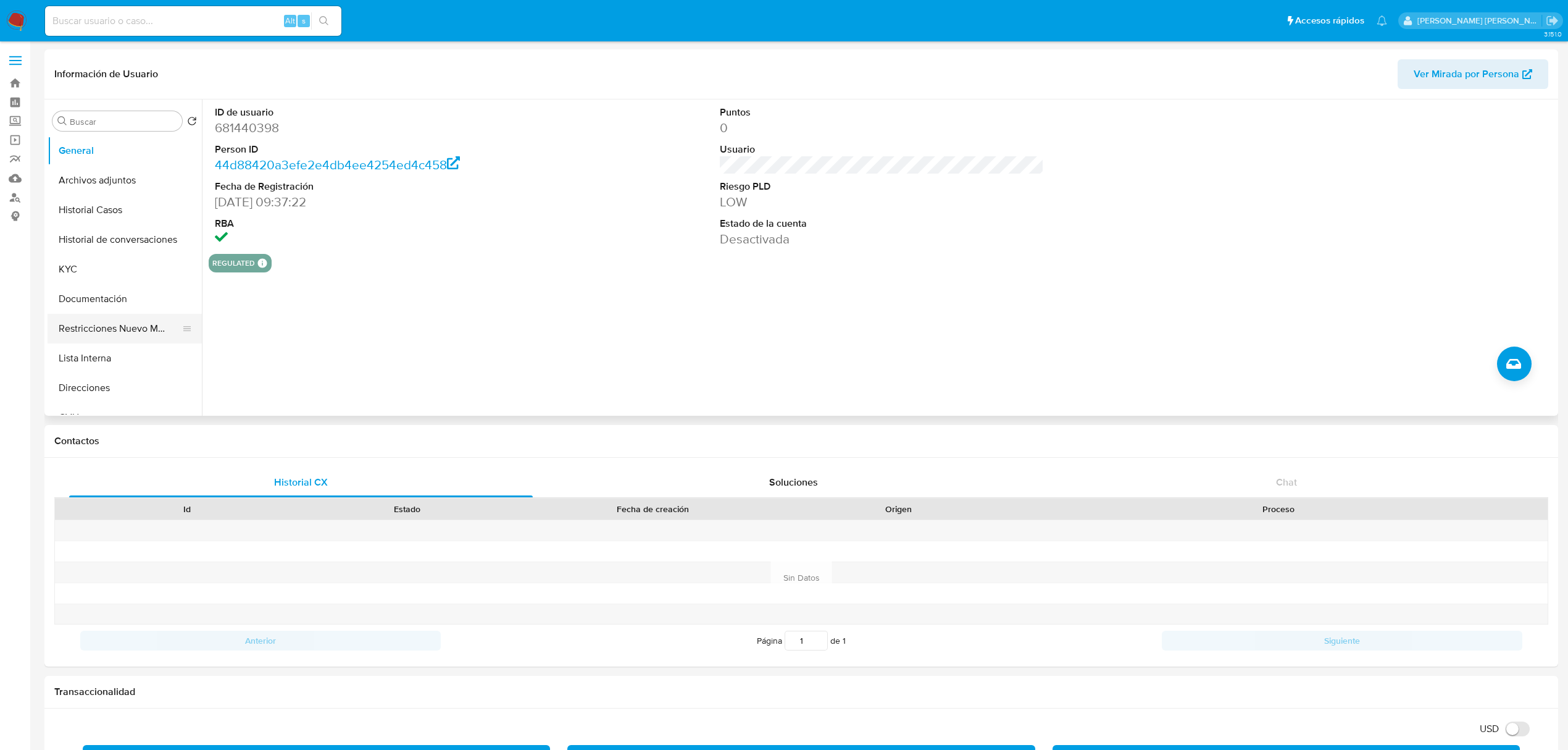
click at [131, 326] on button "Restricciones Nuevo Mundo" at bounding box center [120, 328] width 144 height 29
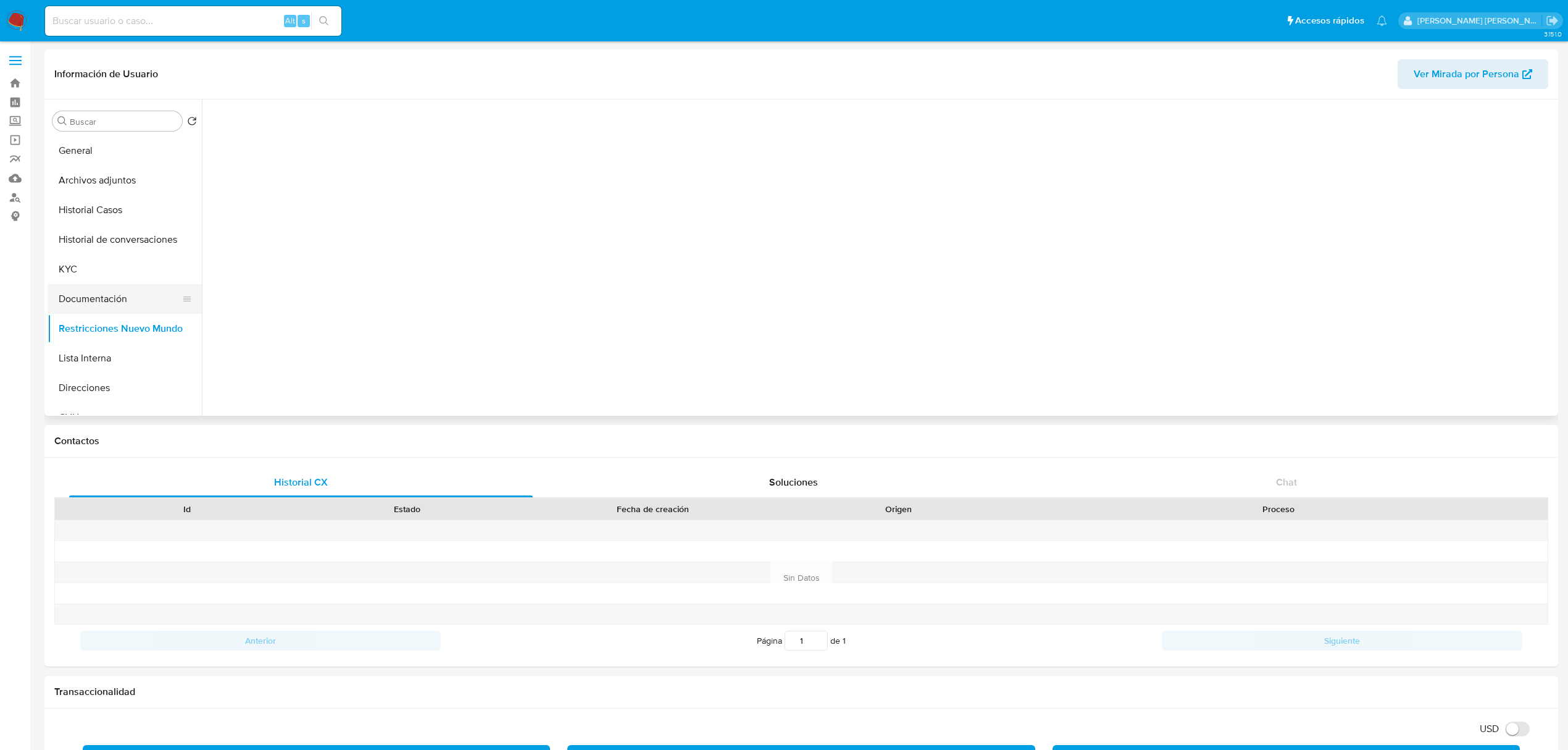
click at [116, 300] on button "Documentación" at bounding box center [120, 298] width 144 height 29
click at [124, 332] on button "Restricciones Nuevo Mundo" at bounding box center [120, 328] width 144 height 29
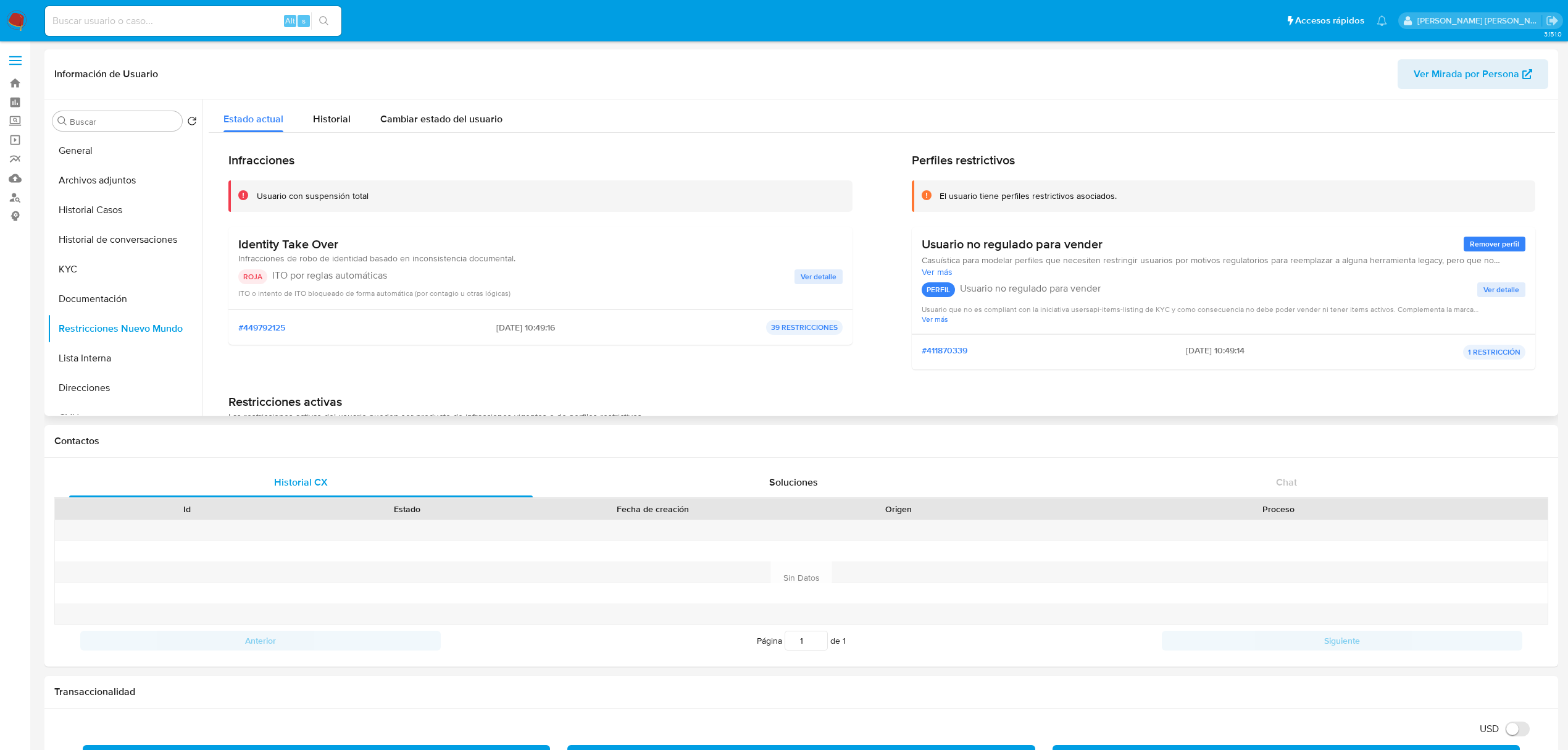
click at [333, 246] on h3 "Identity Take Over" at bounding box center [377, 244] width 277 height 15
click at [333, 246] on h3 "Identity Take Over" at bounding box center [377, 244] width 277 height 15
click at [335, 243] on h3 "Identity Take Over" at bounding box center [377, 244] width 277 height 15
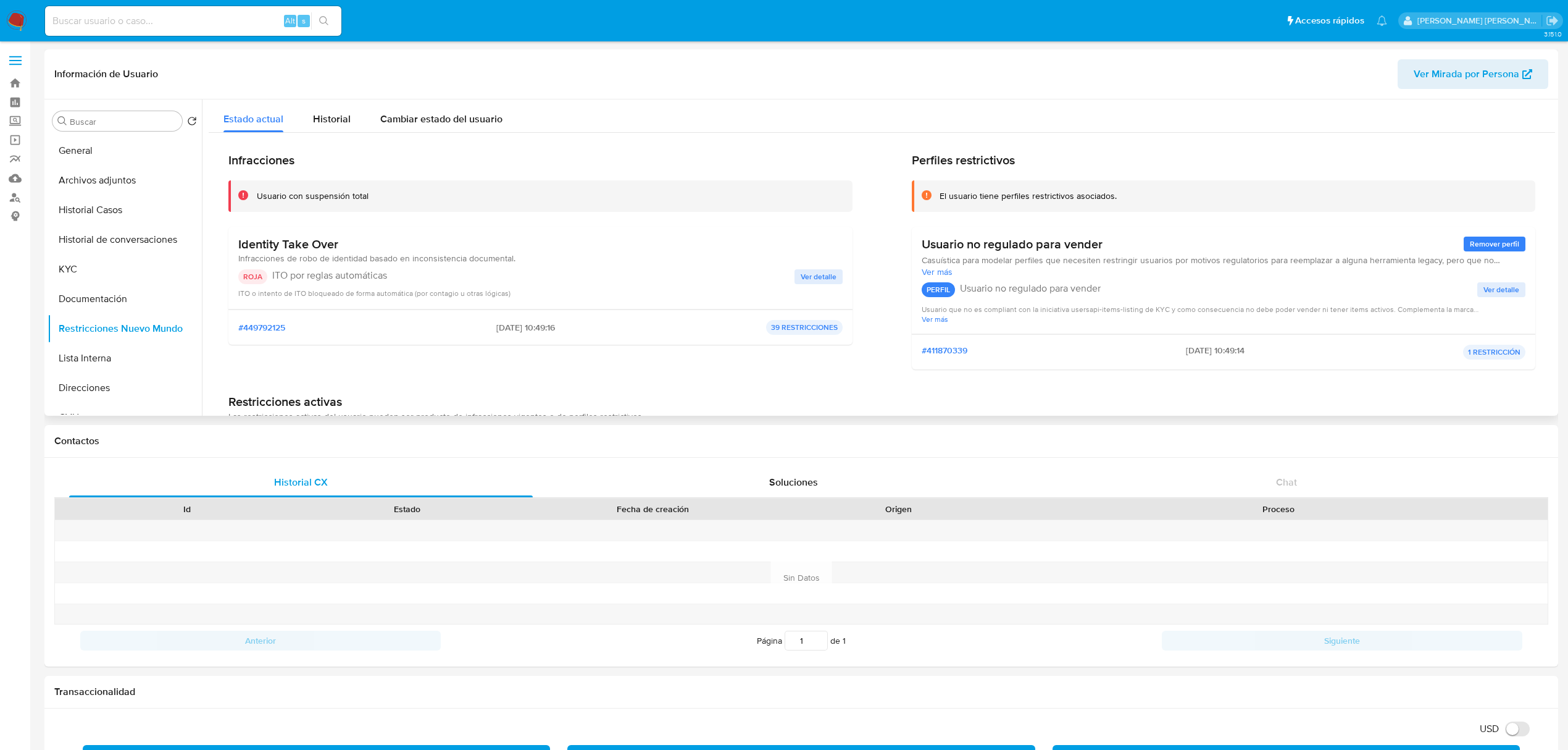
click at [343, 242] on h3 "Identity Take Over" at bounding box center [377, 244] width 277 height 15
click at [339, 240] on h3 "Identity Take Over" at bounding box center [377, 244] width 277 height 15
click at [328, 248] on h3 "Identity Take Over" at bounding box center [377, 244] width 277 height 15
drag, startPoint x: 342, startPoint y: 241, endPoint x: 323, endPoint y: 243, distance: 19.1
click at [342, 239] on h3 "Identity Take Over" at bounding box center [377, 244] width 277 height 15
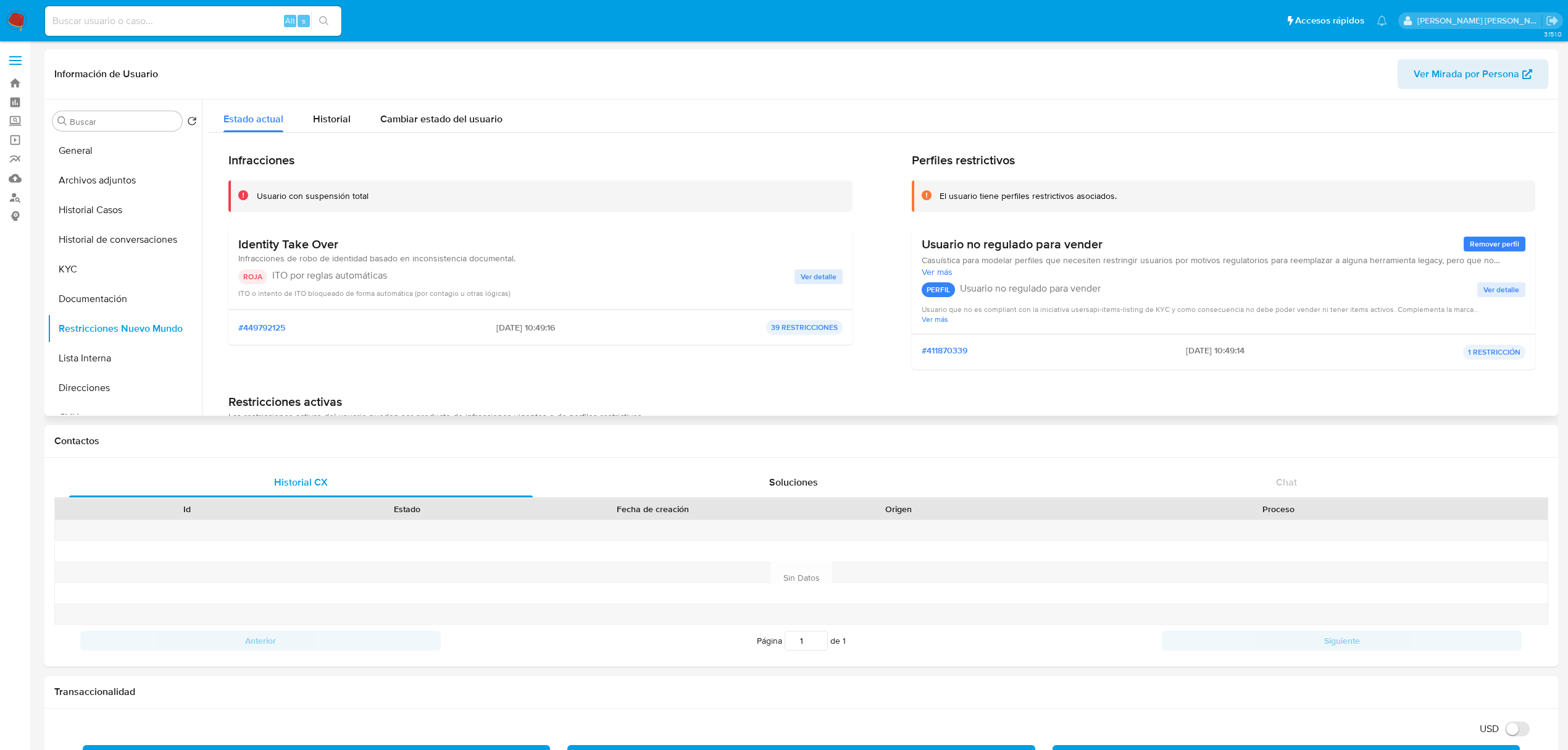
drag, startPoint x: 313, startPoint y: 247, endPoint x: 305, endPoint y: 250, distance: 8.5
click at [307, 250] on h3 "Identity Take Over" at bounding box center [377, 244] width 277 height 15
click at [236, 241] on div "Identity Take Over Infracciones de robo de identidad basado en inconsistencia d…" at bounding box center [540, 268] width 624 height 83
drag, startPoint x: 238, startPoint y: 241, endPoint x: 344, endPoint y: 243, distance: 106.0
click at [344, 243] on h3 "Identity Take Over" at bounding box center [377, 244] width 277 height 15
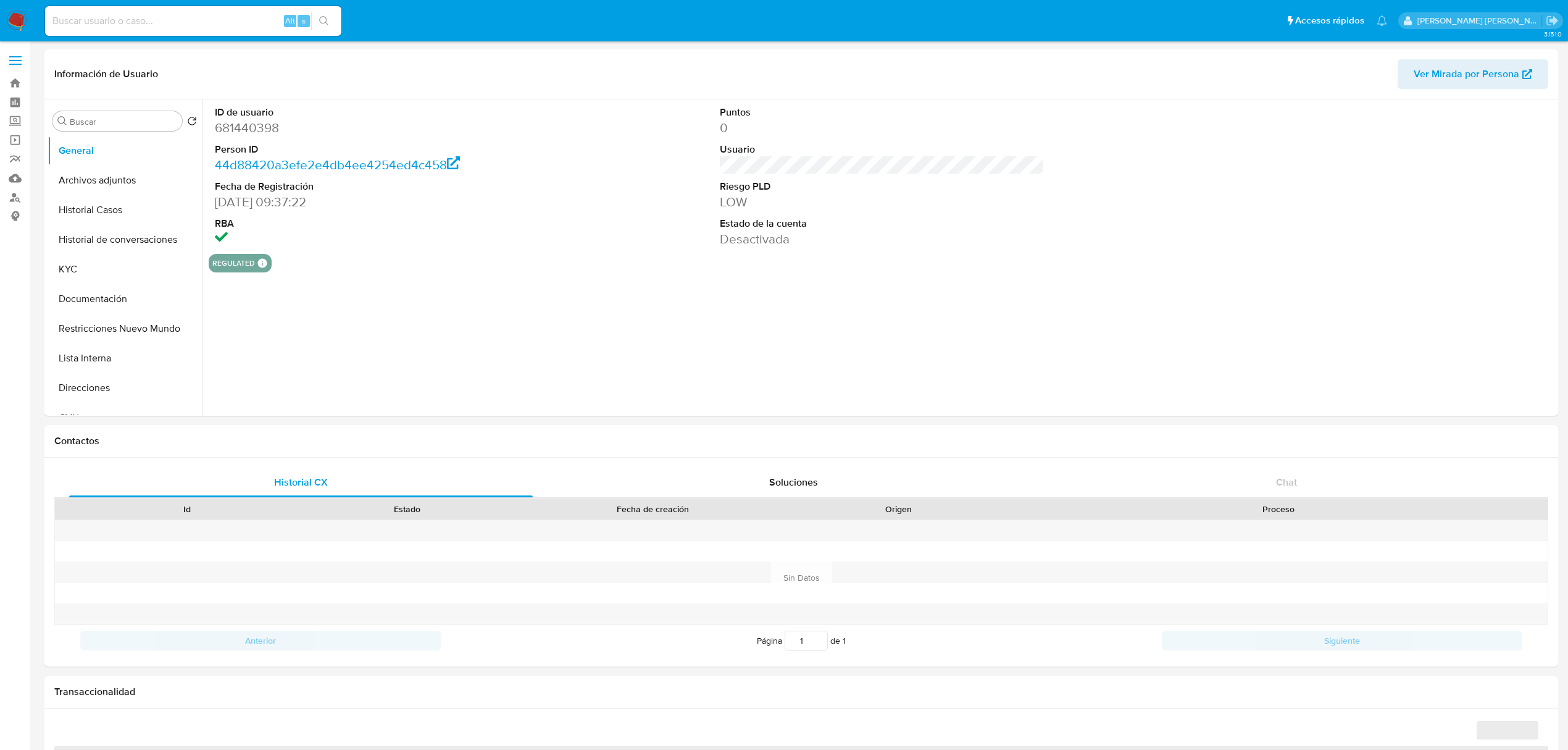
select select "10"
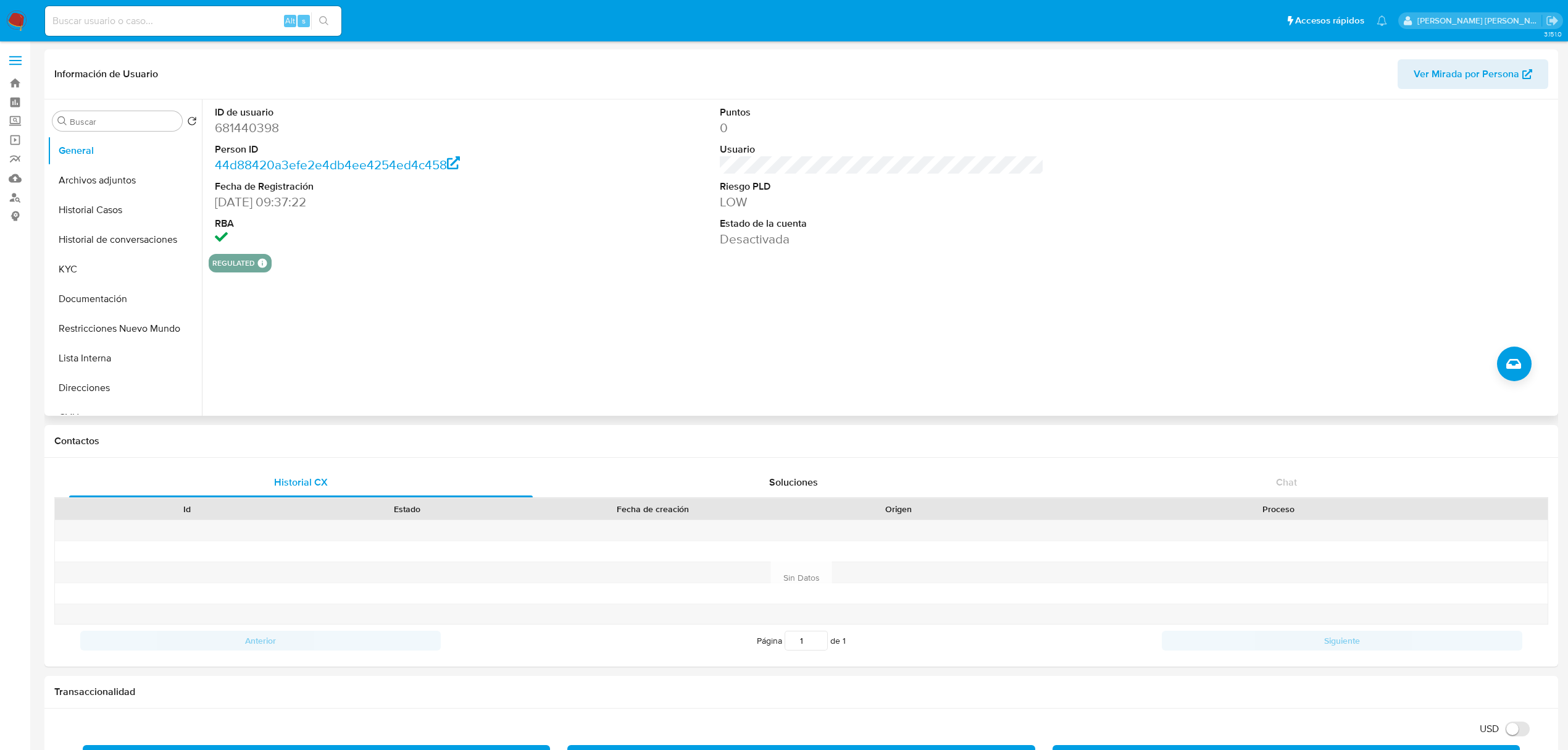
click at [443, 352] on div "ID de usuario 681440398 Person ID 44d88420a3efe2e4db4ee4254ed4c458 Fecha de Reg…" at bounding box center [879, 257] width 1354 height 316
click at [115, 330] on button "Restricciones Nuevo Mundo" at bounding box center [120, 328] width 144 height 29
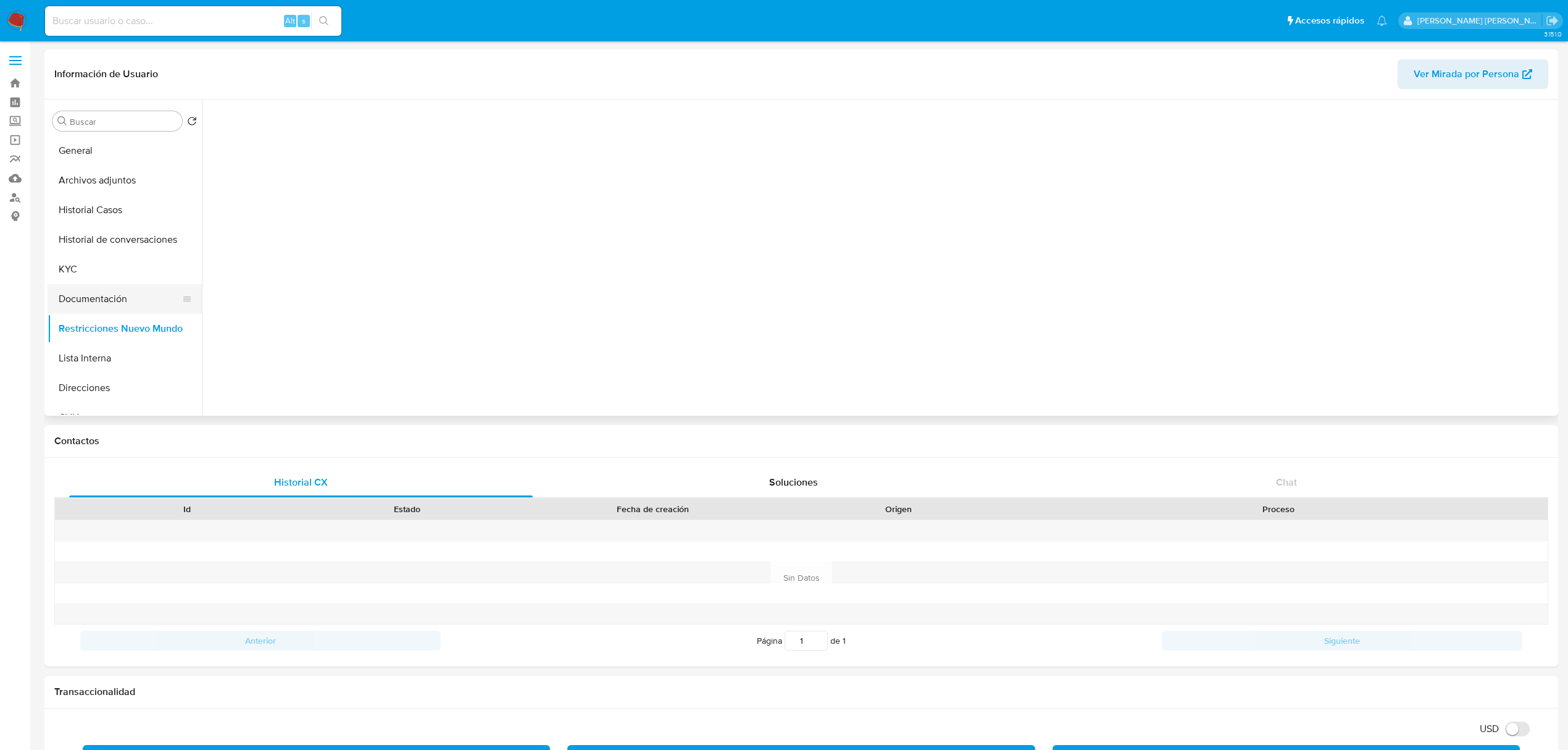
click at [76, 299] on button "Documentación" at bounding box center [120, 298] width 144 height 29
click at [90, 323] on button "Restricciones Nuevo Mundo" at bounding box center [120, 328] width 144 height 29
click at [92, 356] on button "Lista Interna" at bounding box center [120, 358] width 144 height 29
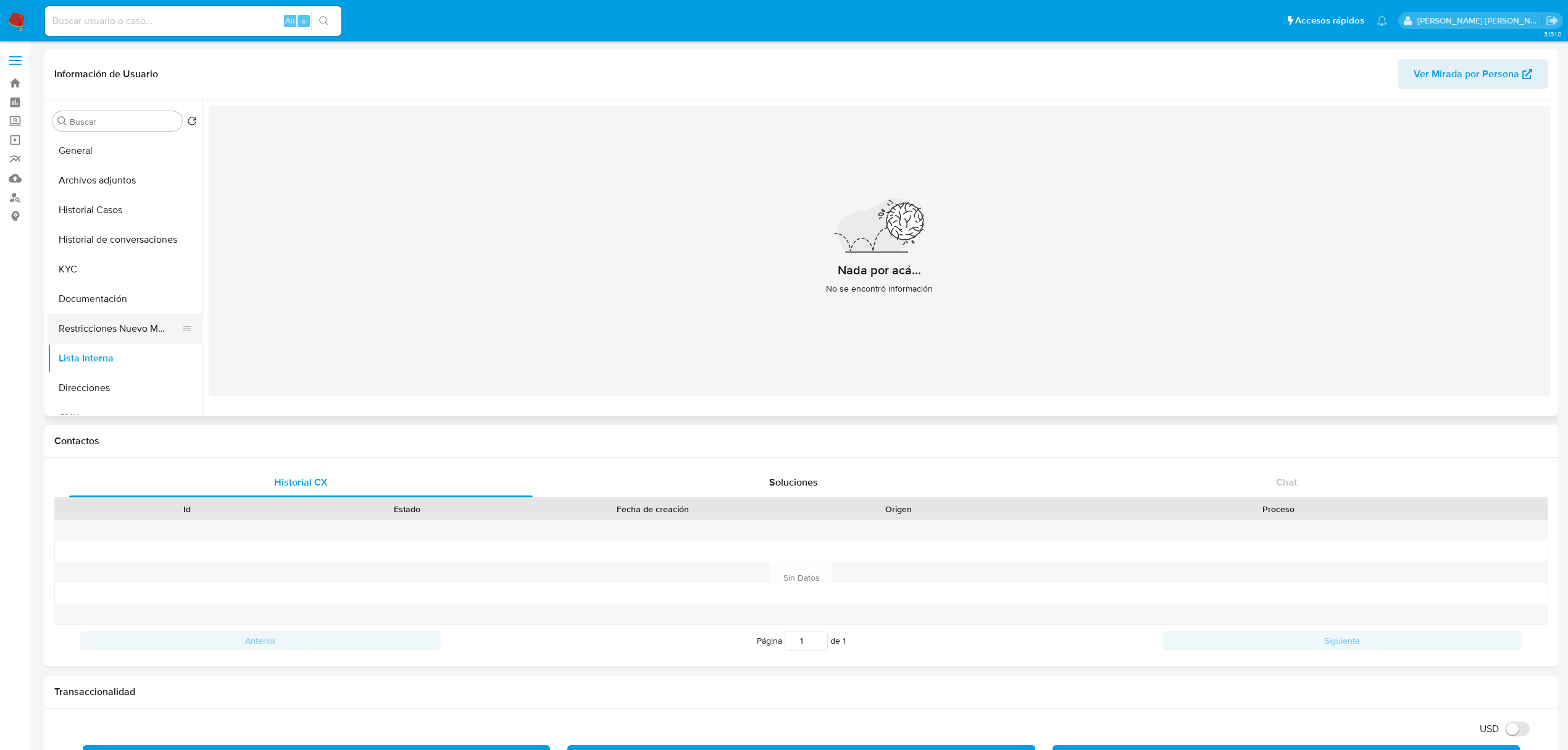
click at [111, 328] on button "Restricciones Nuevo Mundo" at bounding box center [120, 328] width 144 height 29
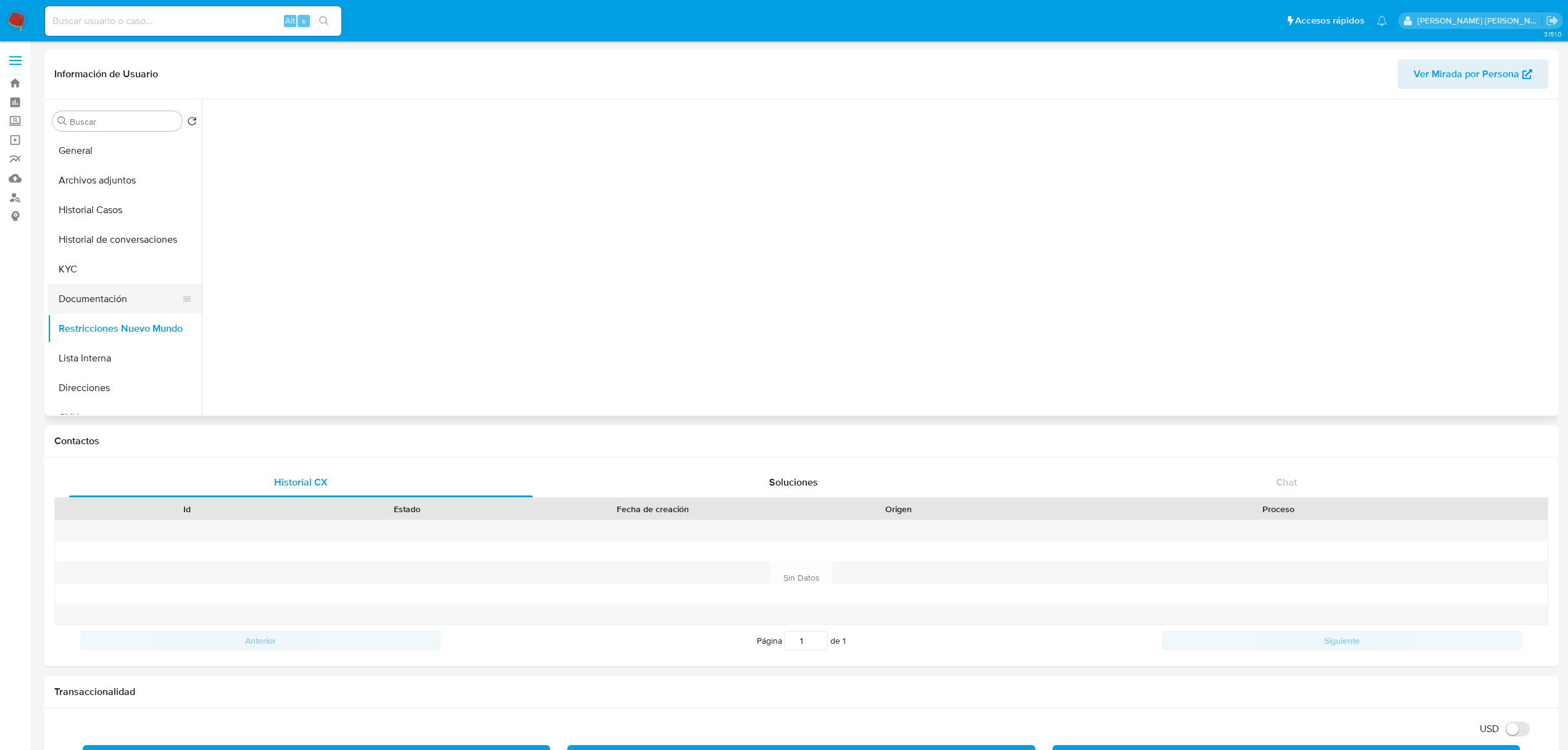
click at [106, 295] on button "Documentación" at bounding box center [120, 298] width 144 height 29
click at [86, 334] on button "Restricciones Nuevo Mundo" at bounding box center [120, 328] width 144 height 29
click at [109, 299] on button "Documentación" at bounding box center [120, 298] width 144 height 29
click at [104, 321] on button "Restricciones Nuevo Mundo" at bounding box center [120, 328] width 144 height 29
click at [137, 307] on button "Documentación" at bounding box center [120, 298] width 144 height 29
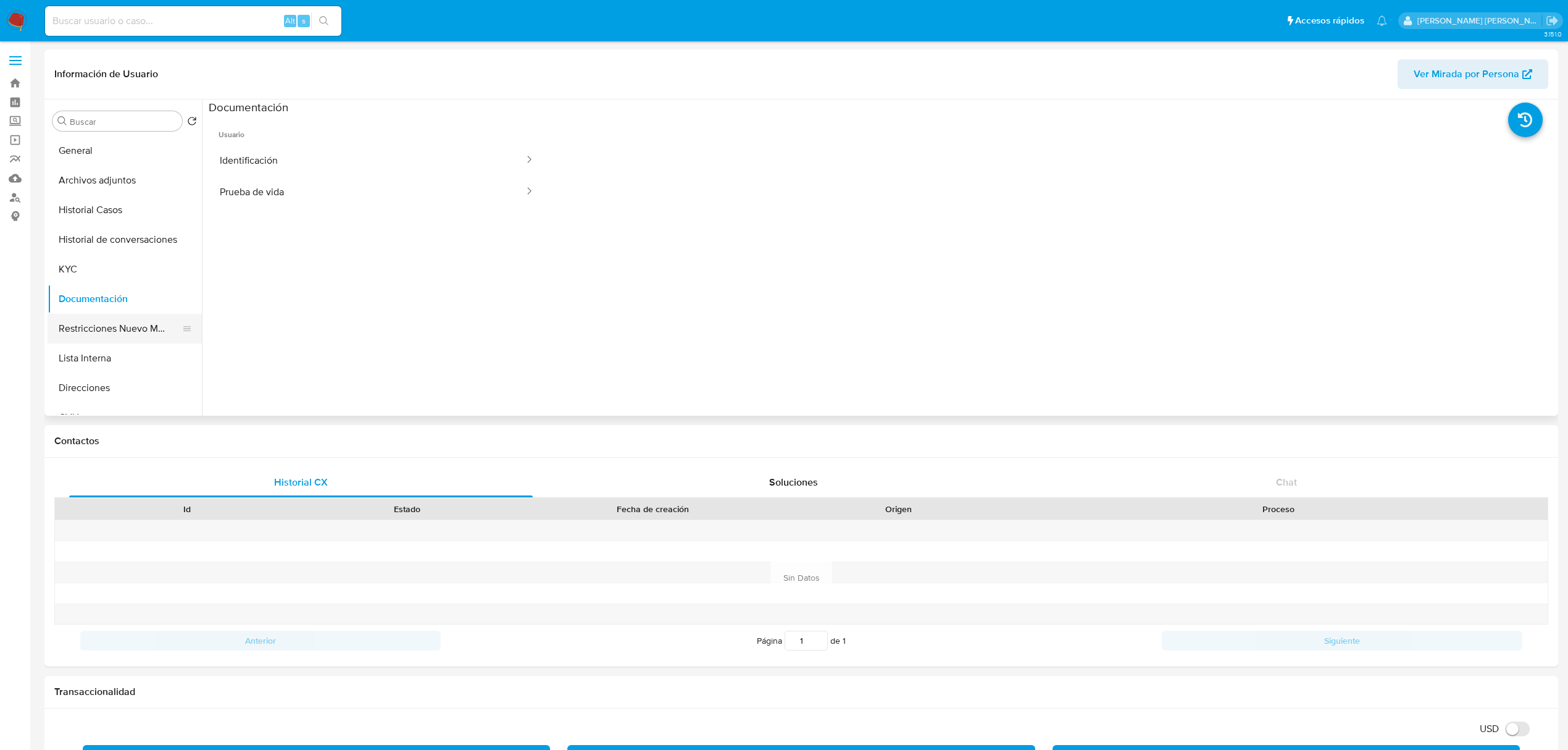
click at [122, 329] on button "Restricciones Nuevo Mundo" at bounding box center [120, 328] width 144 height 29
click at [85, 294] on button "Documentación" at bounding box center [120, 298] width 144 height 29
click at [100, 323] on button "Restricciones Nuevo Mundo" at bounding box center [120, 328] width 144 height 29
click at [111, 297] on button "Documentación" at bounding box center [120, 298] width 144 height 29
click at [121, 324] on button "Restricciones Nuevo Mundo" at bounding box center [120, 328] width 144 height 29
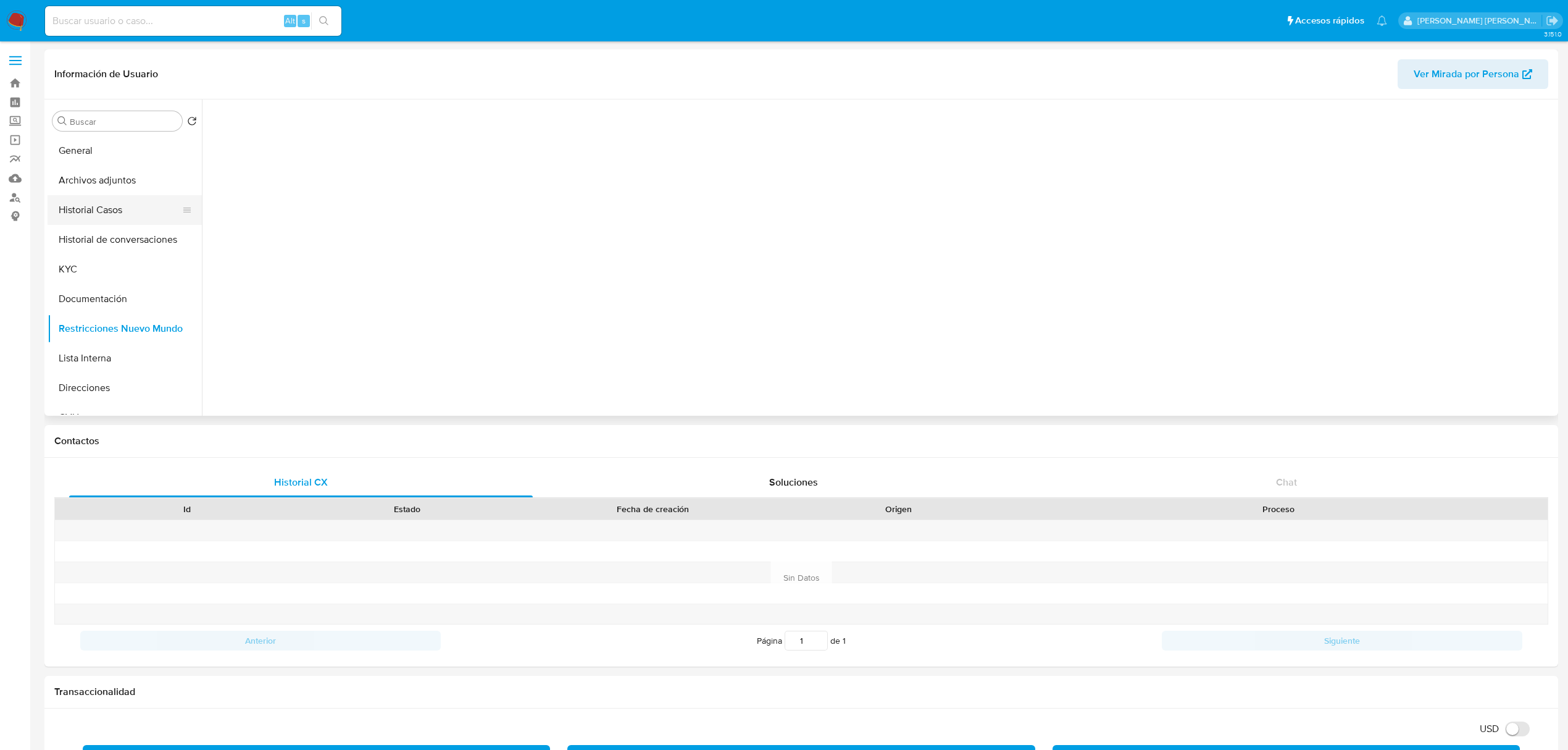
click at [140, 209] on button "Historial Casos" at bounding box center [120, 209] width 144 height 29
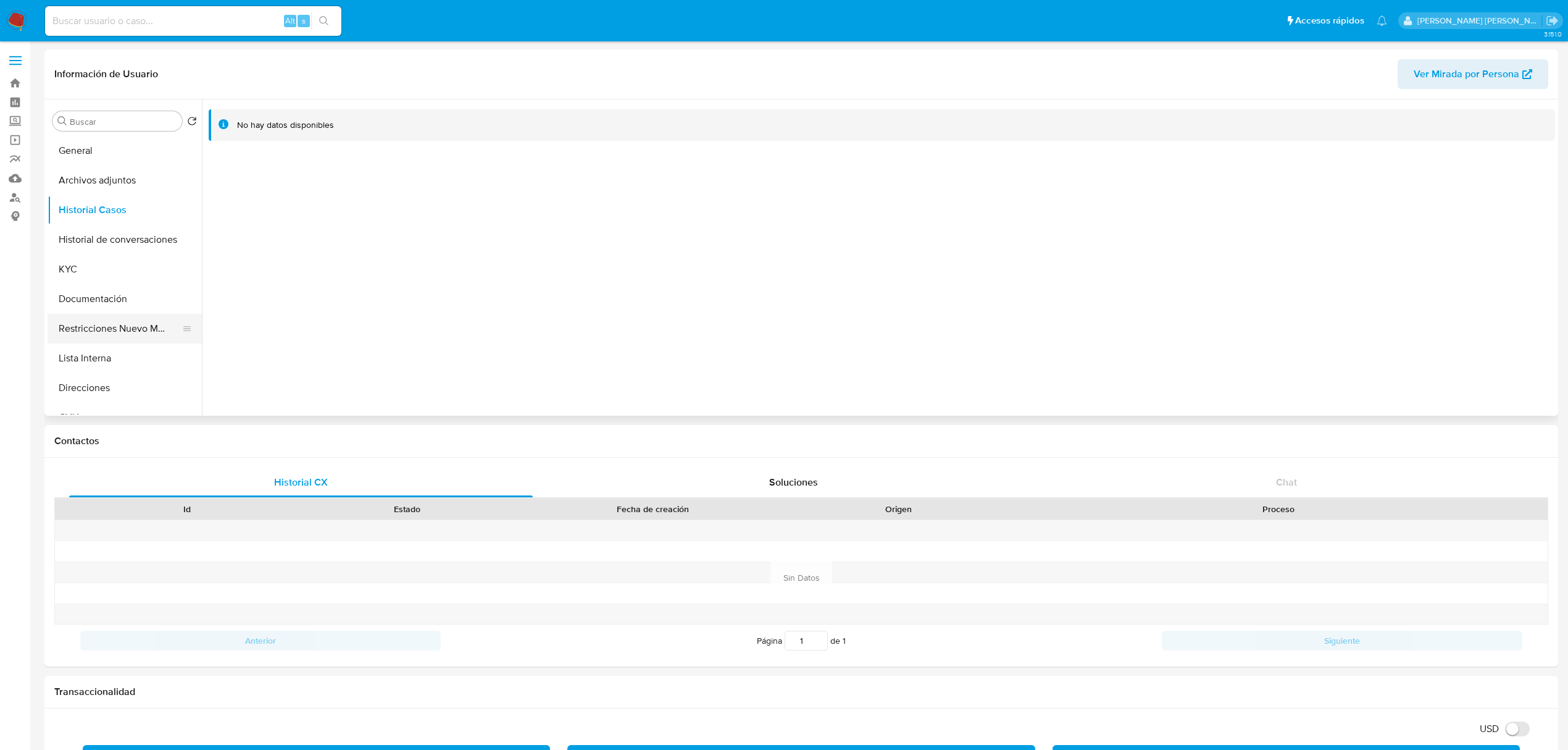
click at [111, 339] on button "Restricciones Nuevo Mundo" at bounding box center [120, 328] width 144 height 29
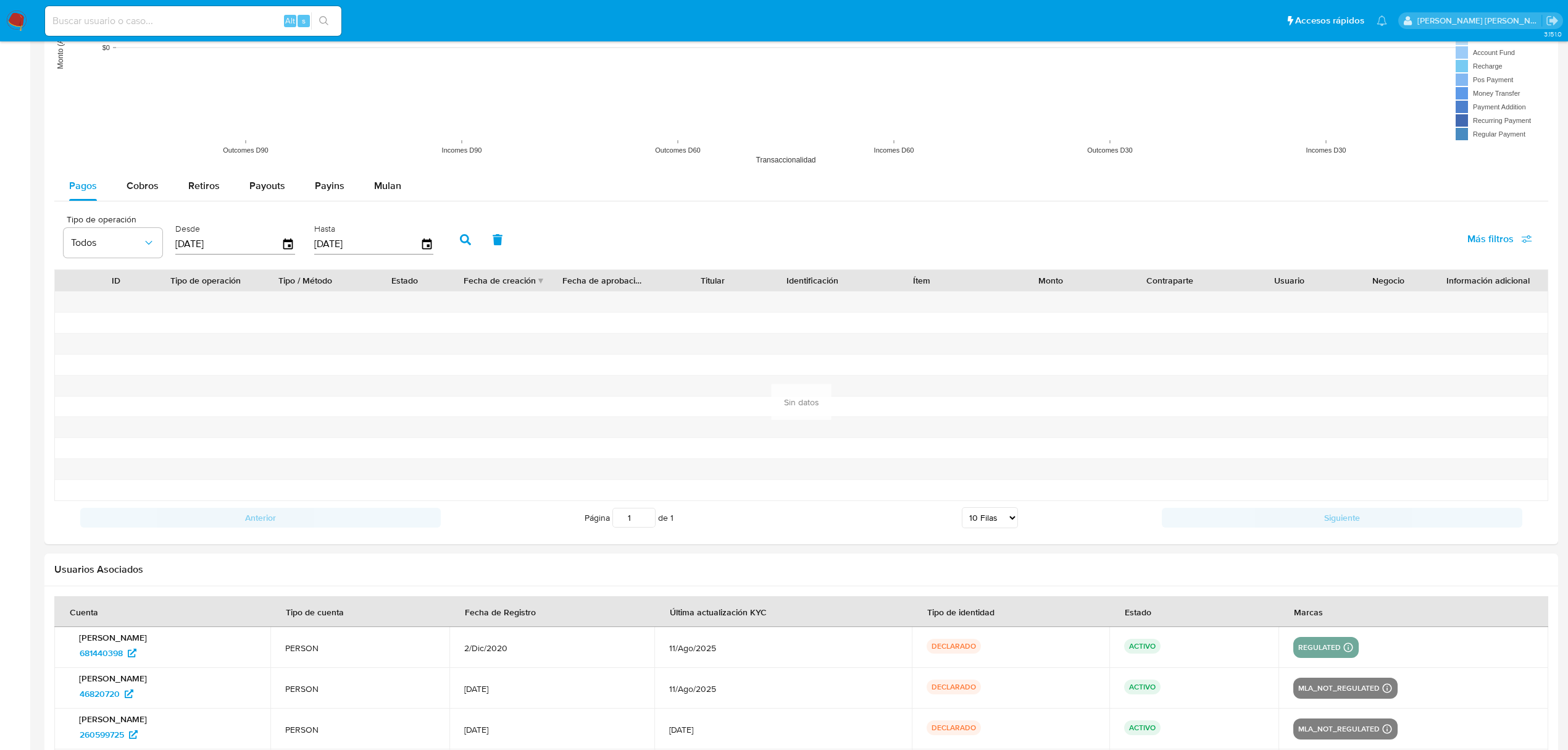
scroll to position [1188, 0]
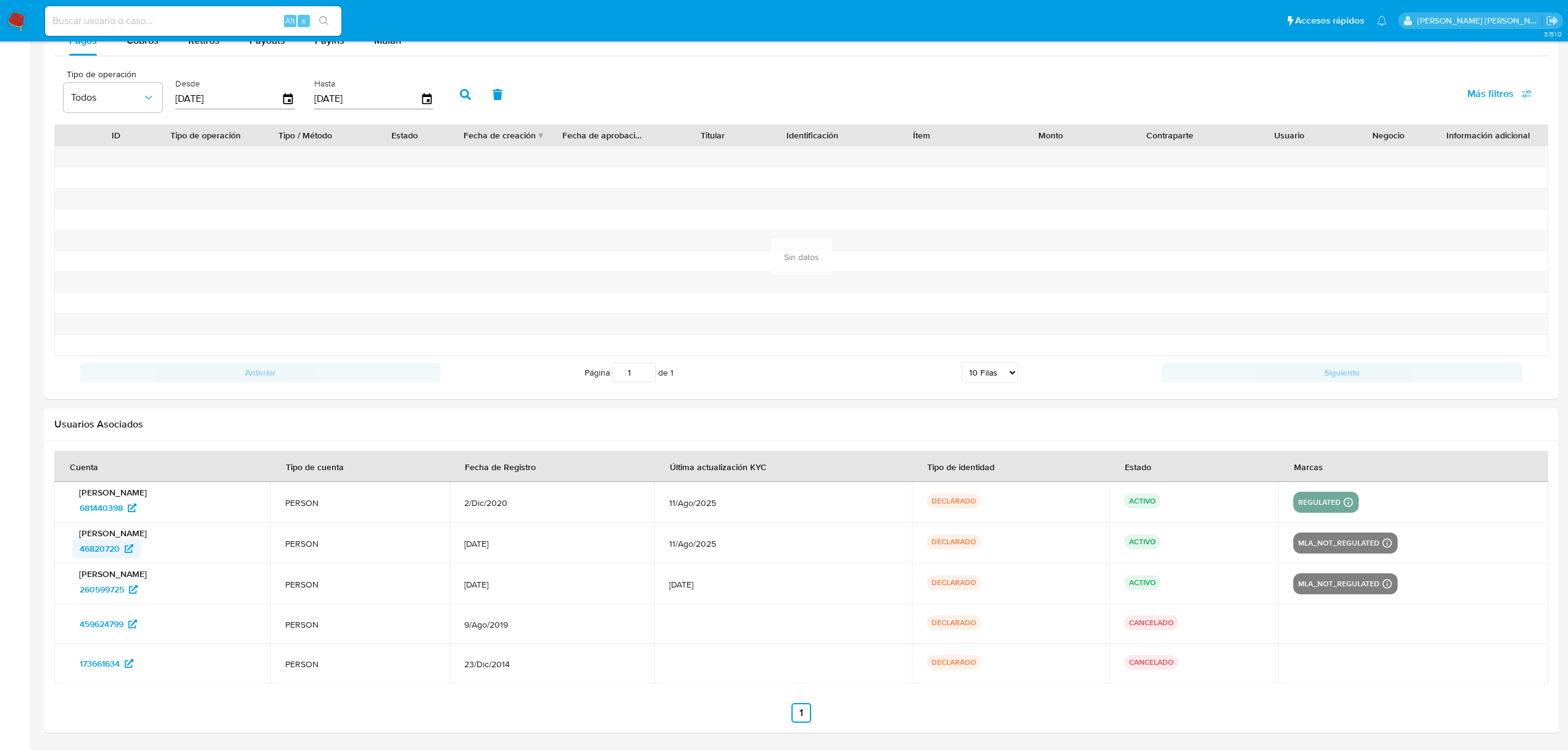
click at [104, 544] on span "46820720" at bounding box center [100, 549] width 40 height 20
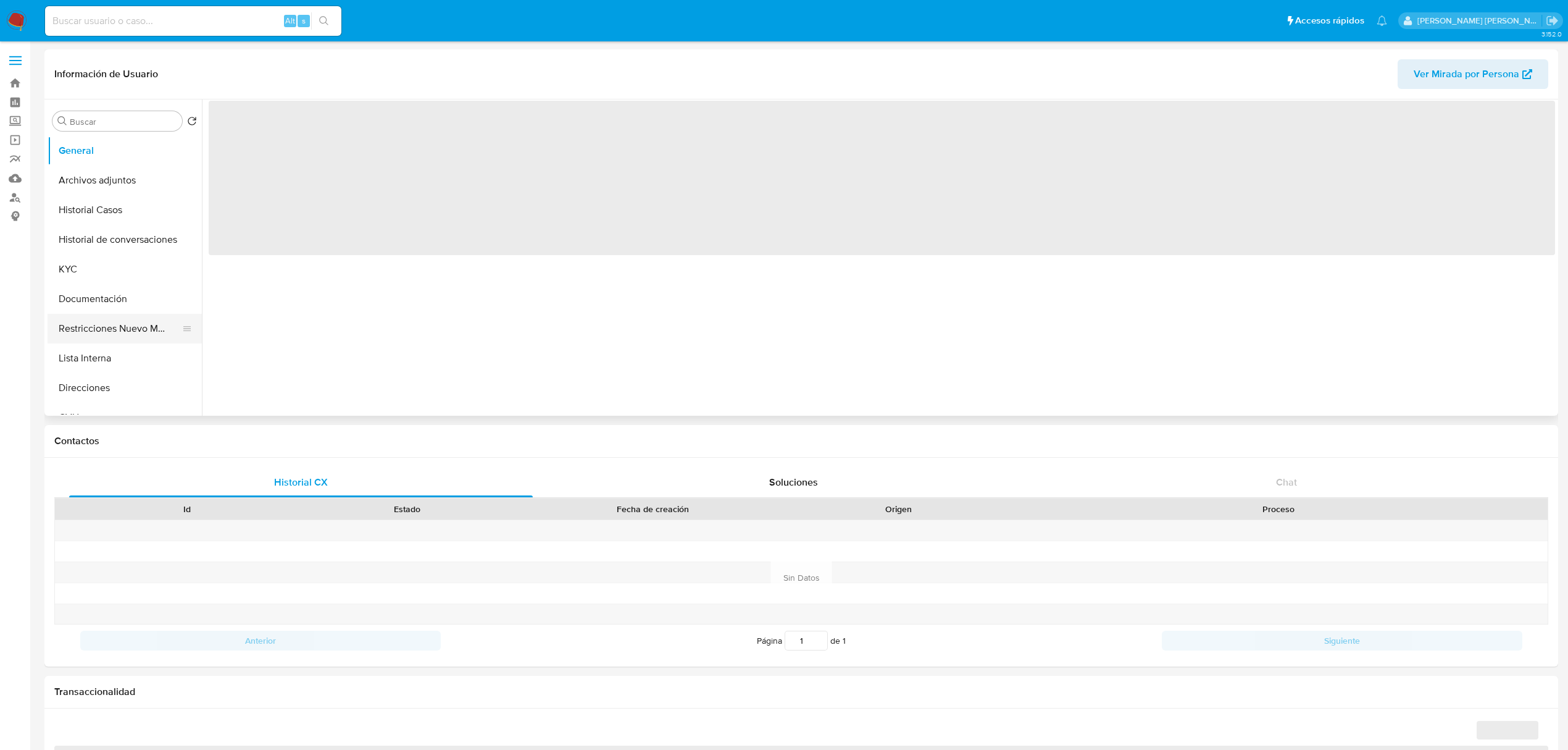
click at [122, 334] on button "Restricciones Nuevo Mundo" at bounding box center [120, 328] width 144 height 29
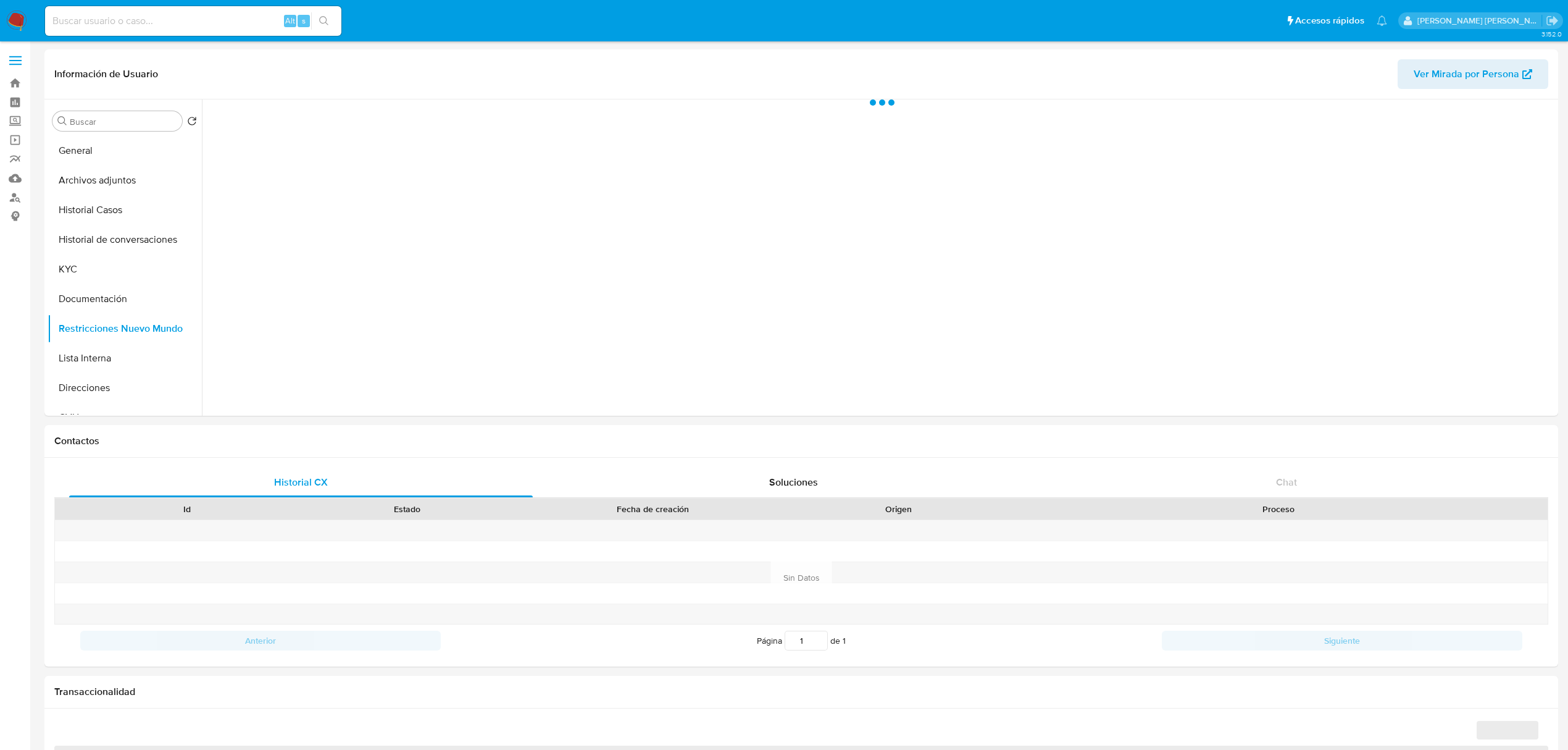
select select "10"
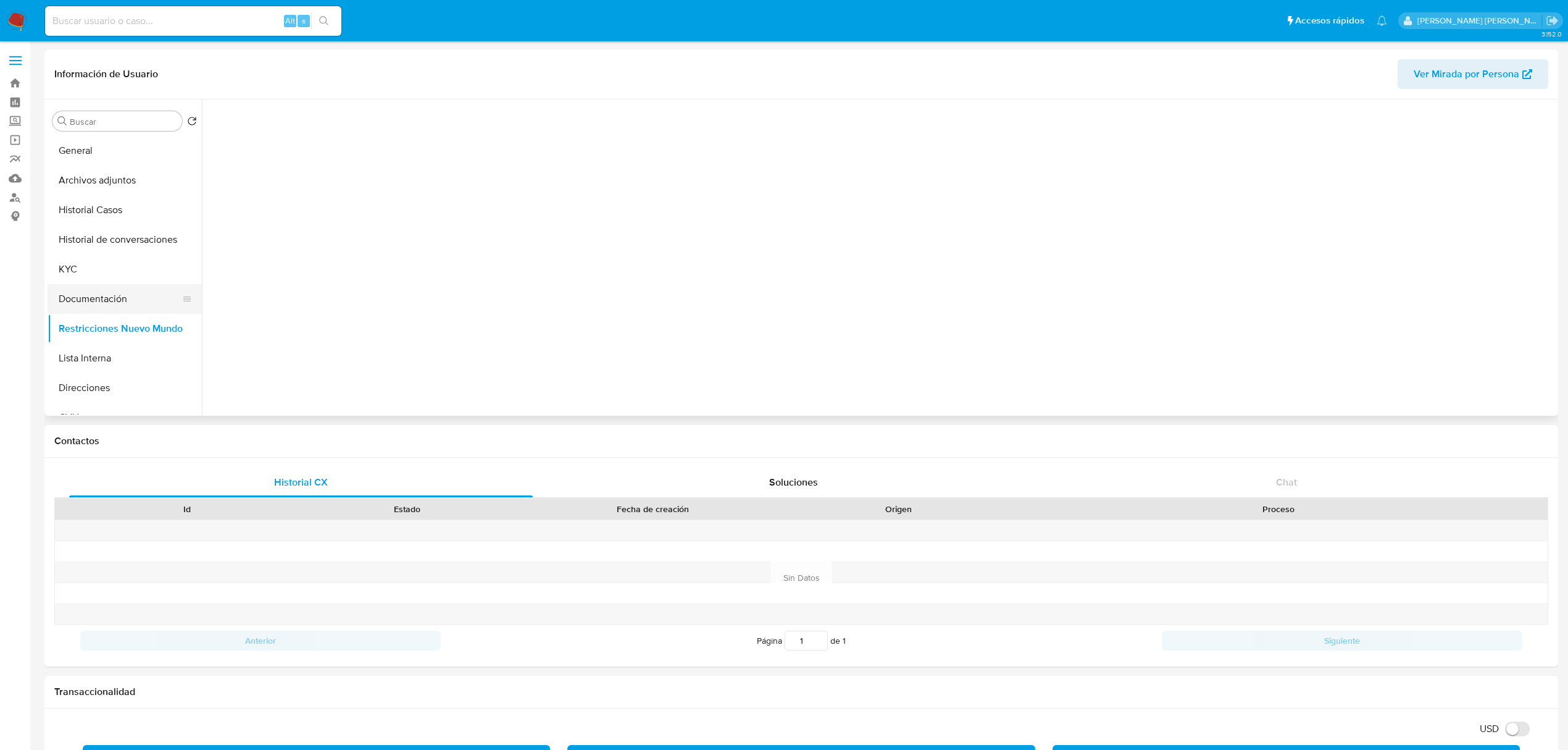
click at [111, 312] on button "Documentación" at bounding box center [120, 298] width 144 height 29
click at [105, 329] on button "Restricciones Nuevo Mundo" at bounding box center [120, 328] width 144 height 29
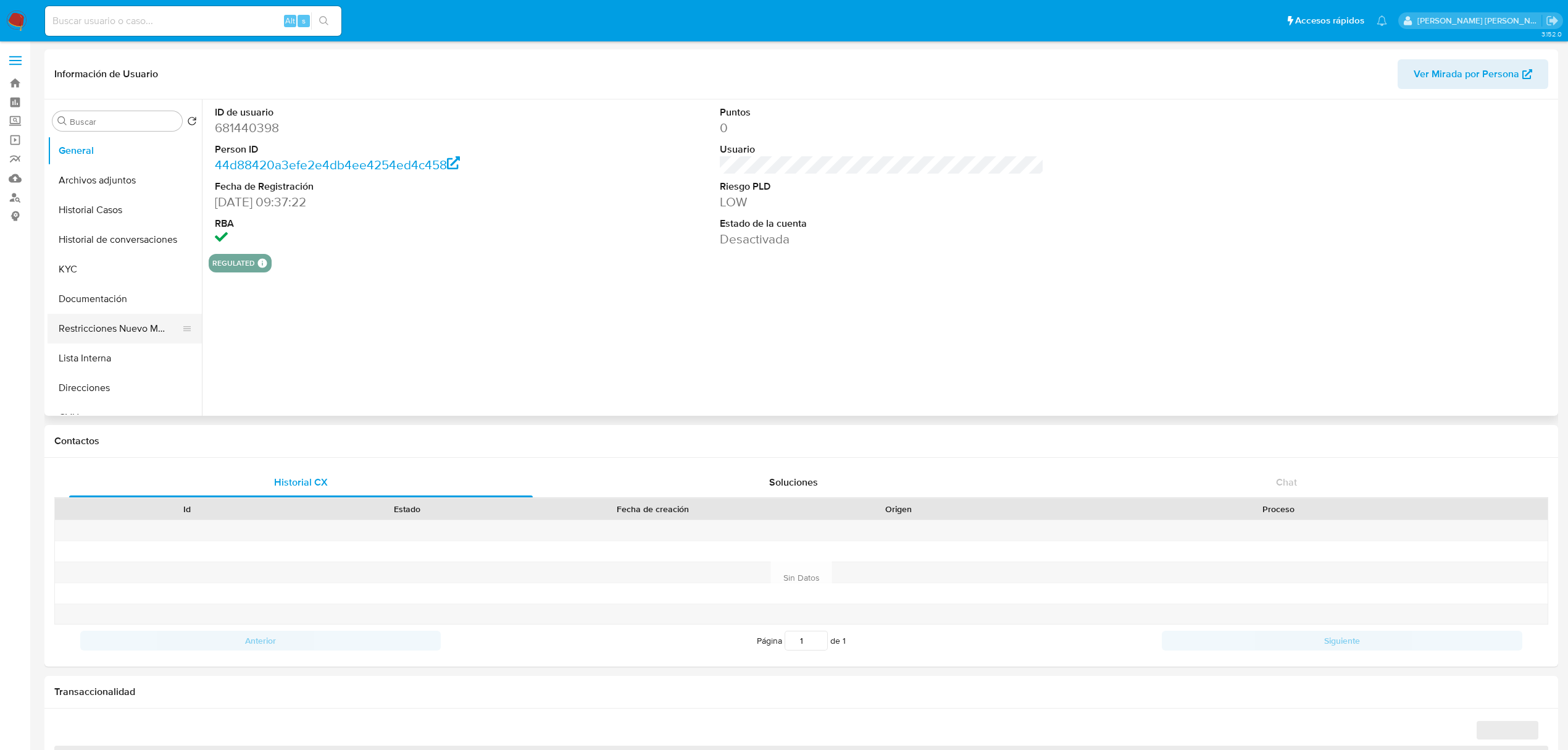
select select "10"
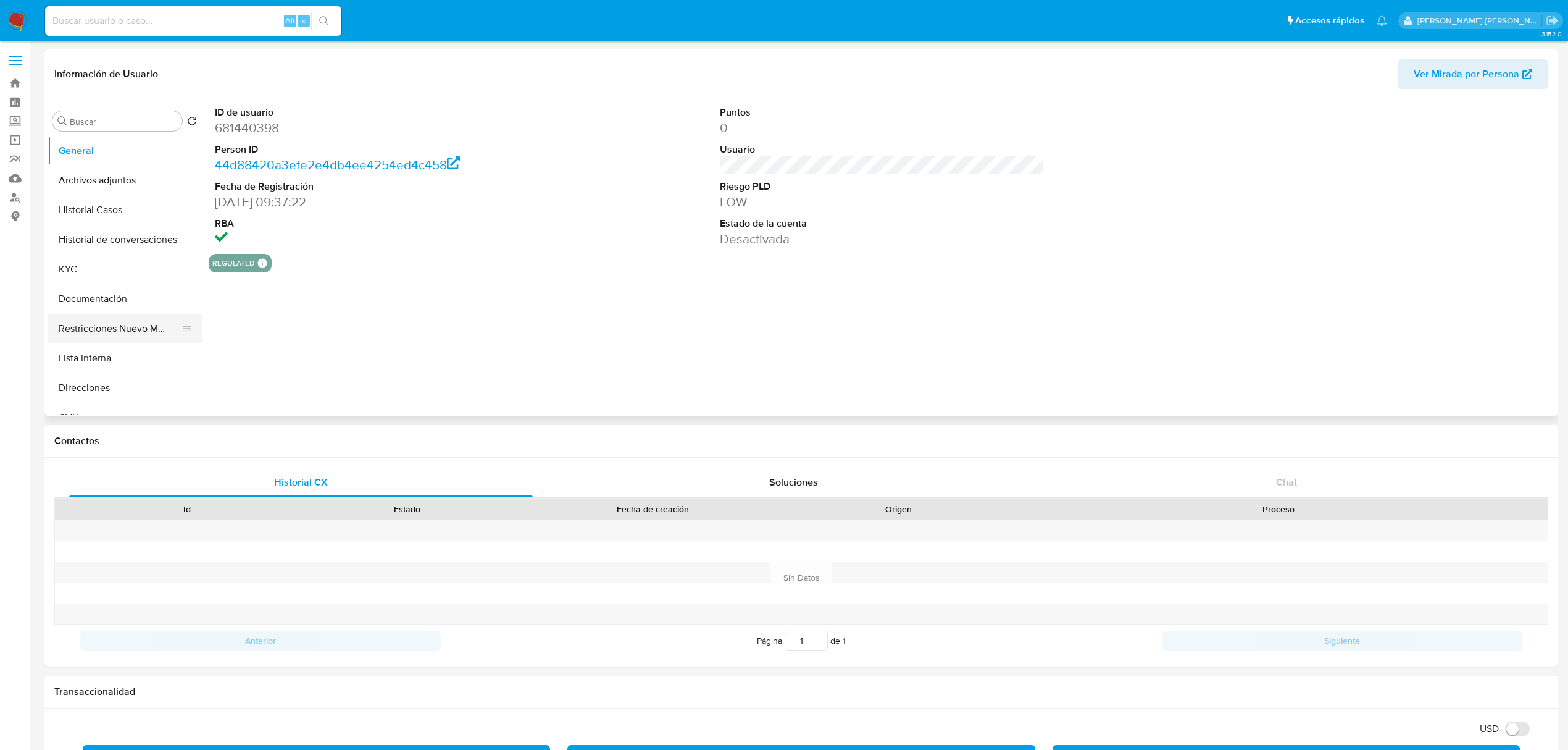
click at [116, 331] on button "Restricciones Nuevo Mundo" at bounding box center [120, 328] width 144 height 29
